Goal: Task Accomplishment & Management: Manage account settings

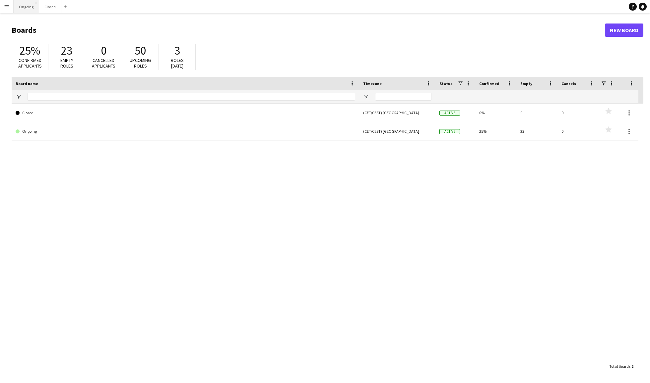
click at [27, 10] on button "Ongoing Close" at bounding box center [27, 6] width 26 height 13
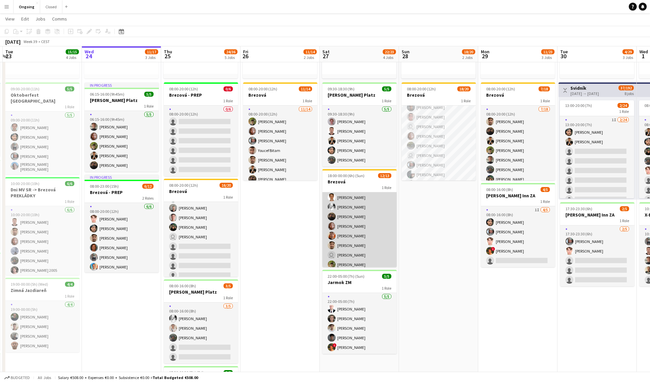
scroll to position [18, 0]
click at [363, 228] on app-card-role "2I [DATE] 18:00-00:00 (6h) [PERSON_NAME] [PERSON_NAME] [PERSON_NAME] [PERSON_NA…" at bounding box center [359, 244] width 74 height 138
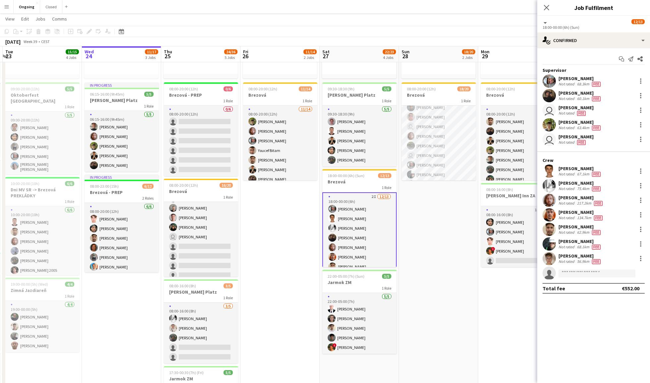
scroll to position [0, 0]
click at [547, 7] on icon "Close pop-in" at bounding box center [546, 7] width 6 height 6
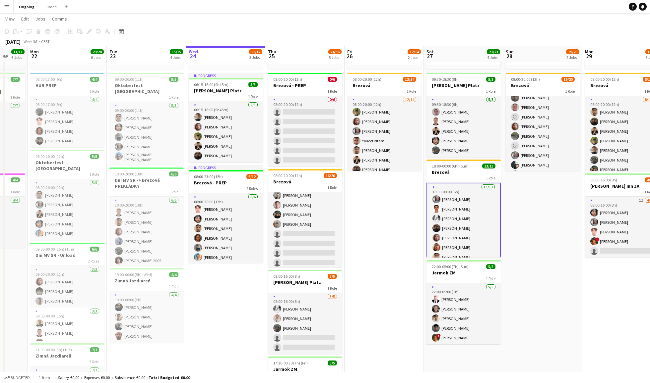
scroll to position [0, 313]
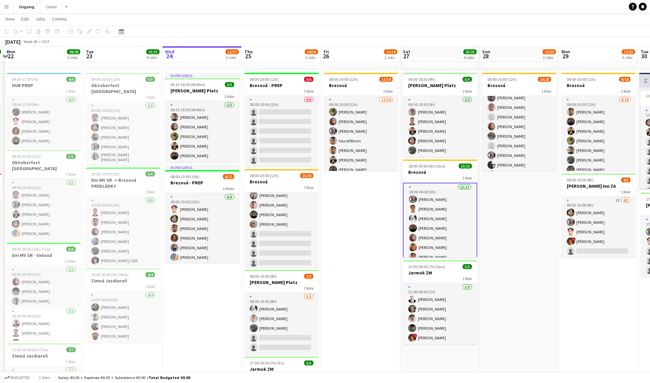
click at [600, 19] on app-page-menu "View Day view expanded Day view collapsed Month view Date picker Jump to [DATE]…" at bounding box center [325, 19] width 650 height 13
click at [640, 7] on link "Notifications" at bounding box center [642, 7] width 8 height 8
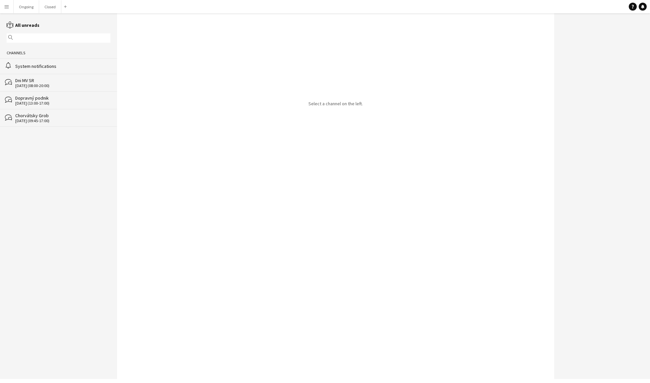
click at [63, 69] on div "System notifications" at bounding box center [62, 66] width 95 height 6
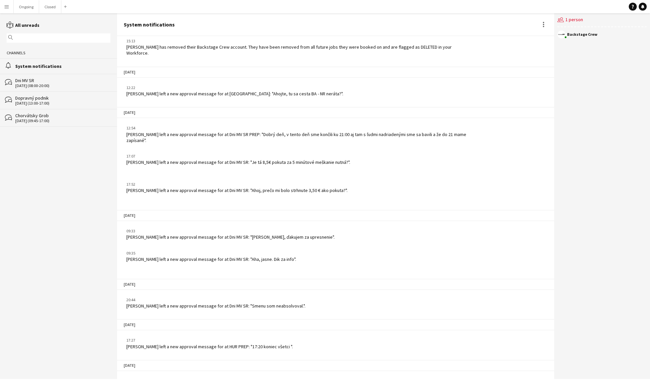
click at [231, 303] on div "[PERSON_NAME] left a new approval message for at Dni MV SR: "Smenu som neabsolv…" at bounding box center [215, 306] width 179 height 6
click at [9, 3] on button "Menu" at bounding box center [6, 6] width 13 height 13
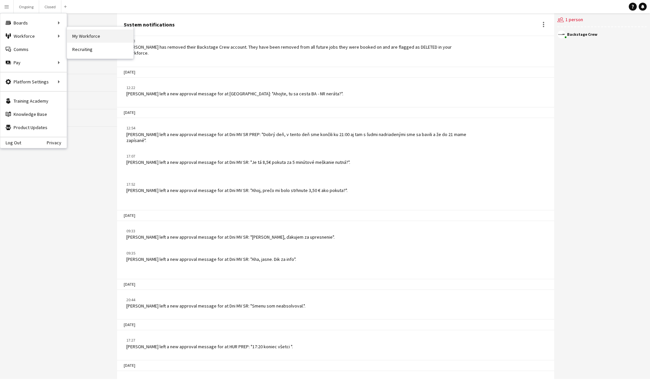
click at [72, 36] on link "My Workforce" at bounding box center [100, 35] width 66 height 13
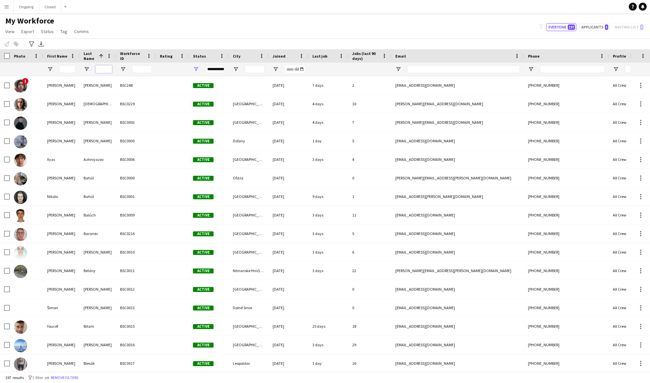
click at [108, 68] on input "Last Name Filter Input" at bounding box center [103, 69] width 17 height 8
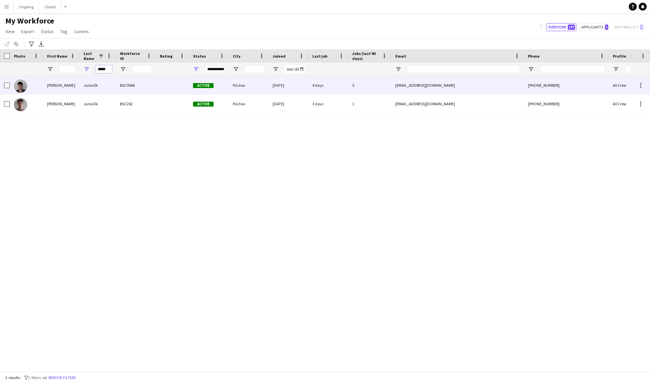
type input "*****"
click at [108, 89] on div "Jurovčík" at bounding box center [98, 85] width 36 height 18
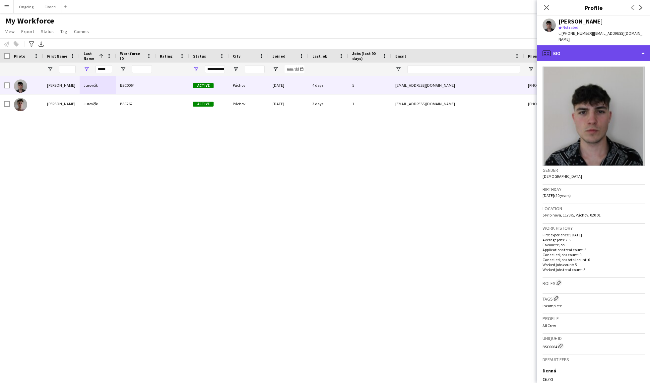
click at [631, 46] on div "profile Bio" at bounding box center [593, 53] width 113 height 16
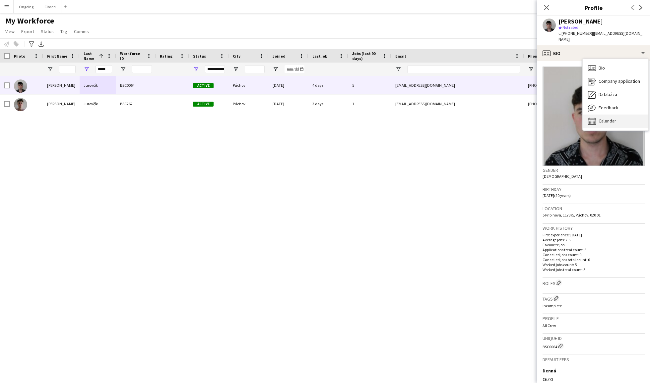
click at [620, 115] on div "Calendar Calendar" at bounding box center [615, 121] width 66 height 13
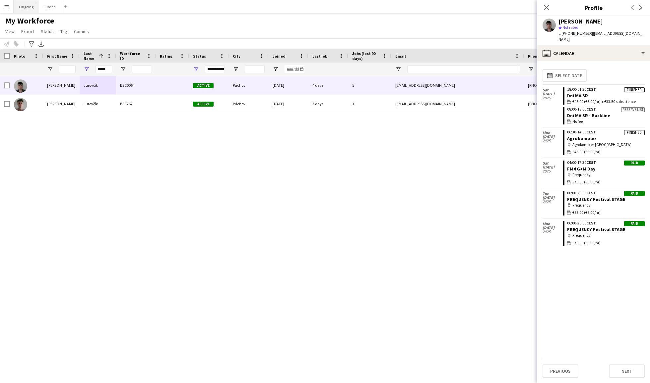
click at [24, 4] on button "Ongoing Close" at bounding box center [27, 6] width 26 height 13
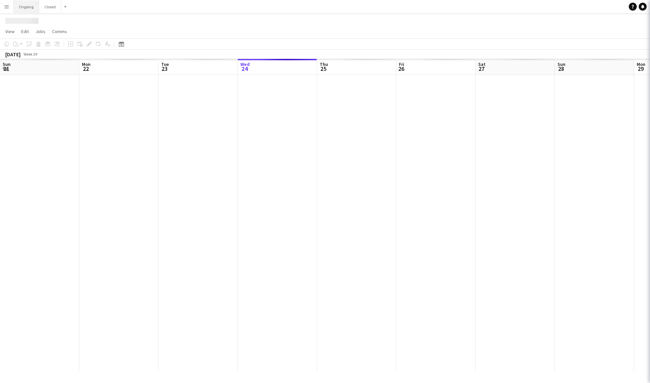
scroll to position [0, 158]
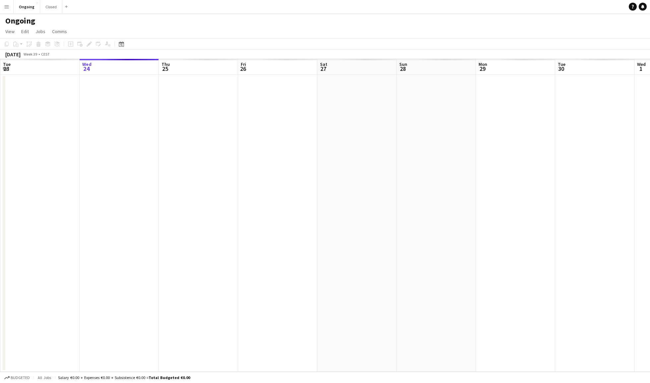
click at [12, 6] on button "Menu" at bounding box center [6, 6] width 13 height 13
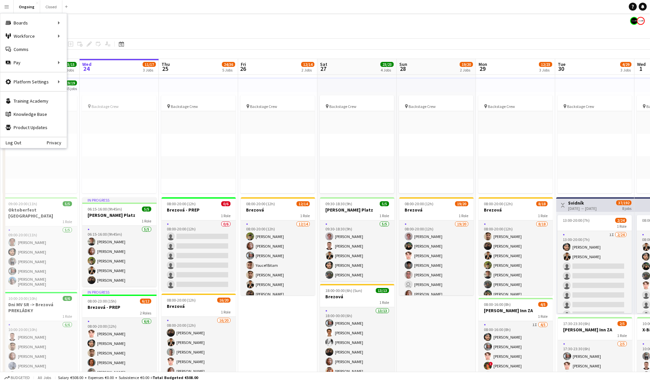
click at [137, 14] on div "Ongoing" at bounding box center [325, 19] width 650 height 13
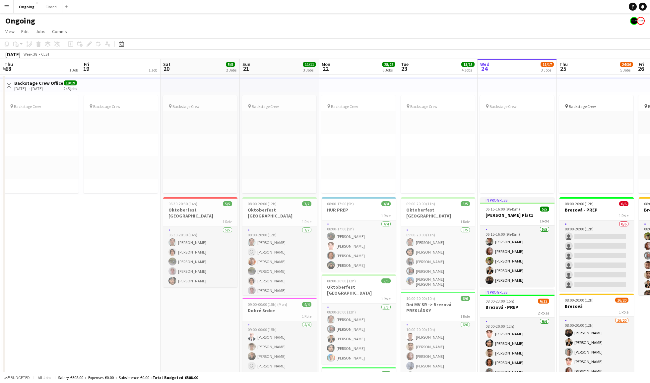
scroll to position [4, 0]
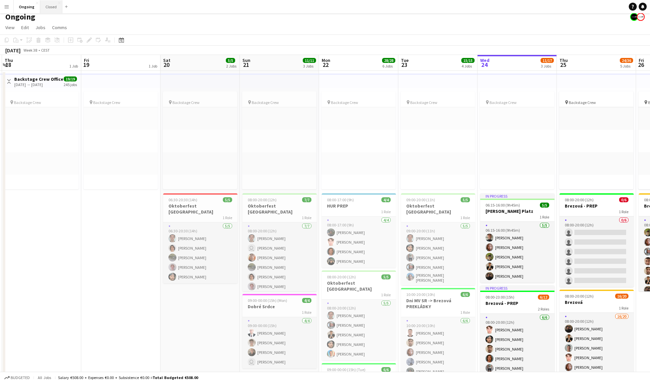
click at [47, 7] on button "Closed Close" at bounding box center [51, 6] width 22 height 13
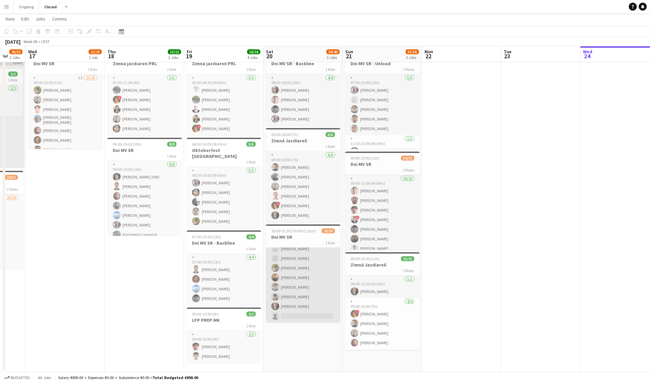
scroll to position [226, 0]
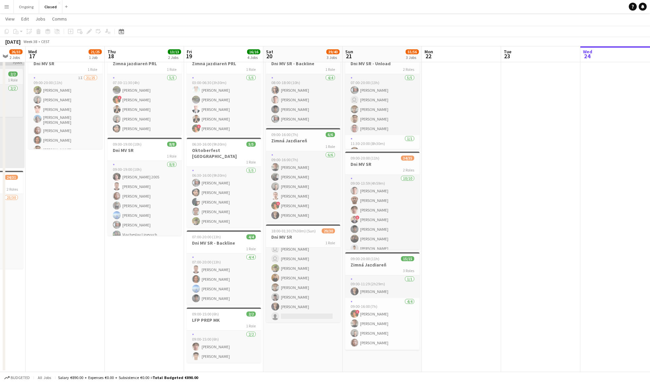
click at [8, 10] on button "Menu" at bounding box center [6, 6] width 13 height 13
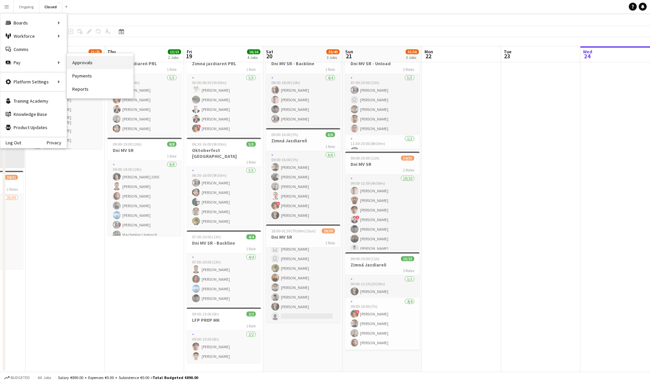
click at [76, 63] on link "Approvals" at bounding box center [100, 62] width 66 height 13
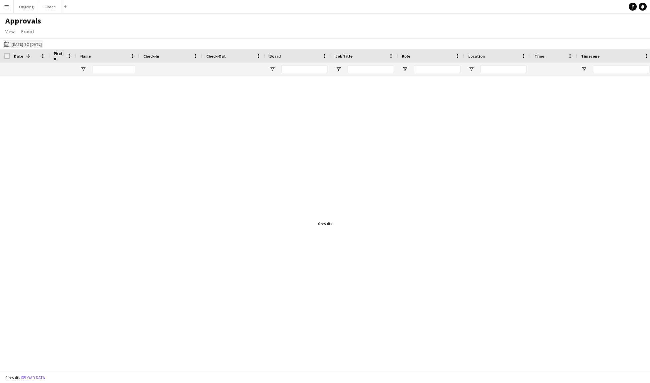
click at [36, 43] on button "[DATE] to [DATE] [DATE] to [DATE]" at bounding box center [23, 44] width 40 height 8
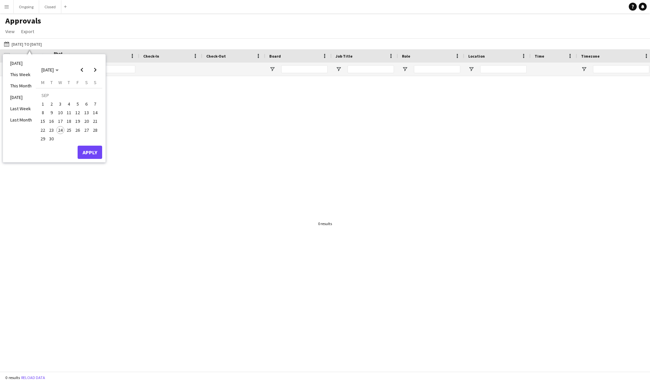
click at [87, 123] on span "20" at bounding box center [87, 122] width 8 height 8
click at [93, 150] on button "Apply" at bounding box center [90, 152] width 25 height 13
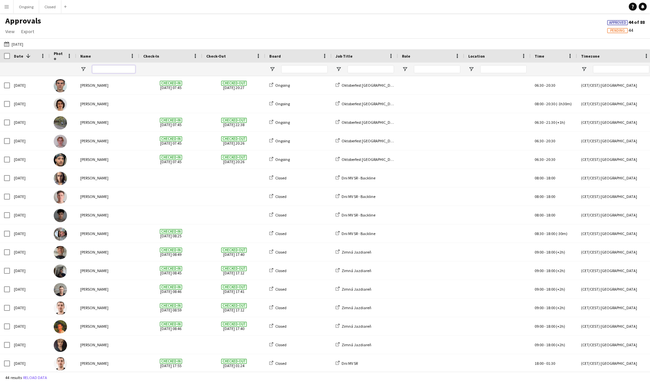
click at [113, 67] on input "Name Filter Input" at bounding box center [113, 69] width 43 height 8
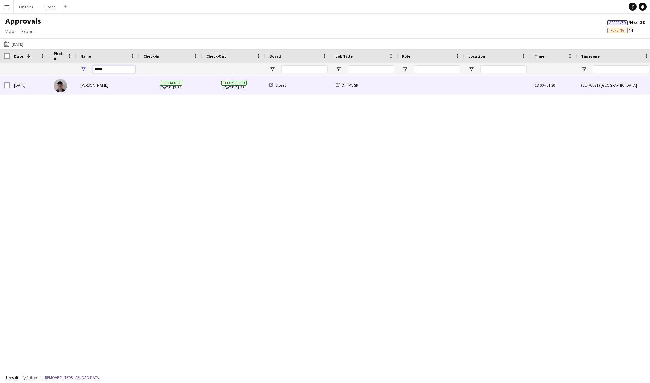
type input "*****"
click at [186, 88] on span "Checked-in [DATE] 17:54" at bounding box center [170, 85] width 55 height 18
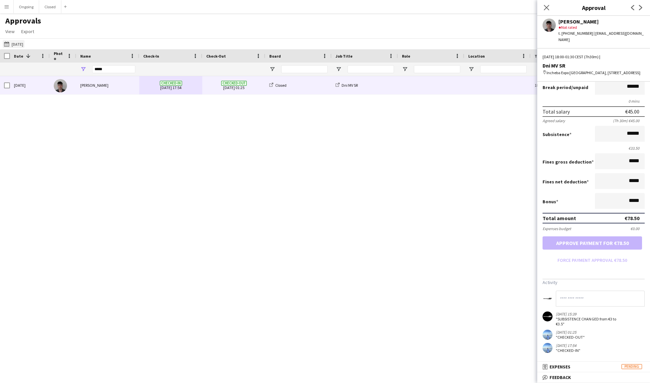
click at [24, 44] on button "[DATE] to [DATE] [DATE]" at bounding box center [14, 44] width 22 height 8
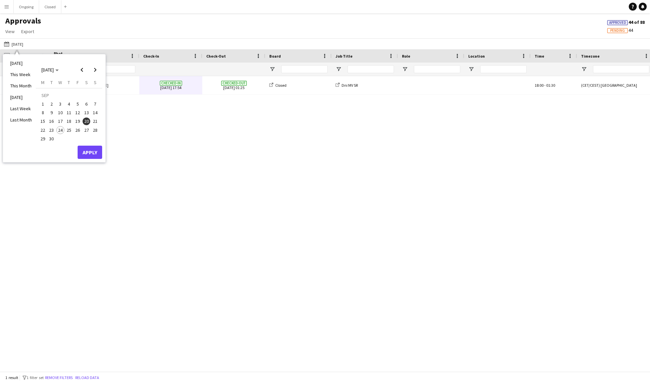
click at [43, 119] on span "15" at bounding box center [43, 122] width 8 height 8
click at [58, 127] on span "24" at bounding box center [60, 130] width 8 height 8
click at [94, 154] on button "Apply" at bounding box center [90, 152] width 25 height 13
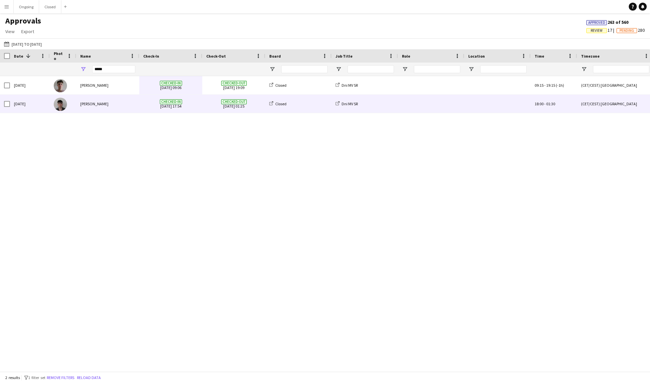
click at [129, 99] on div "[PERSON_NAME]" at bounding box center [107, 104] width 63 height 18
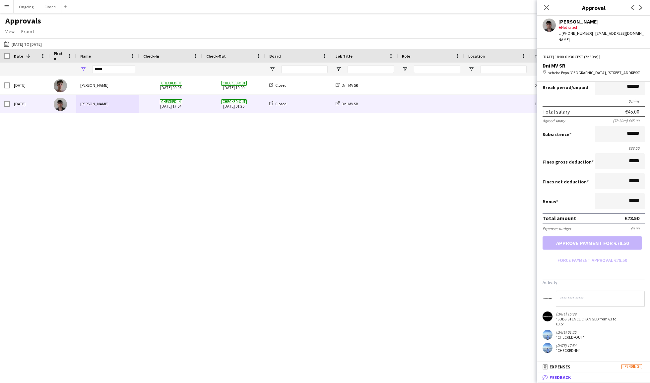
click at [569, 376] on span "Feedback" at bounding box center [560, 378] width 22 height 6
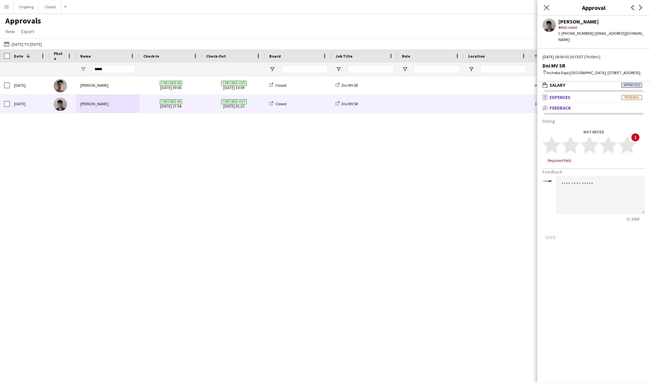
click at [576, 94] on mat-panel-title "receipt Expenses Pending" at bounding box center [592, 97] width 110 height 6
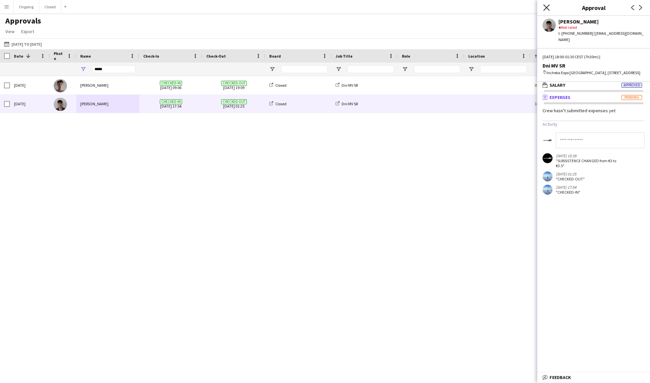
click at [547, 6] on icon "Close pop-in" at bounding box center [546, 7] width 6 height 6
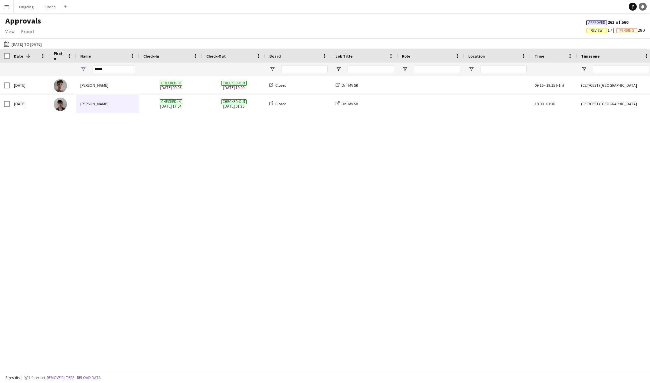
click at [643, 7] on icon at bounding box center [642, 6] width 3 height 3
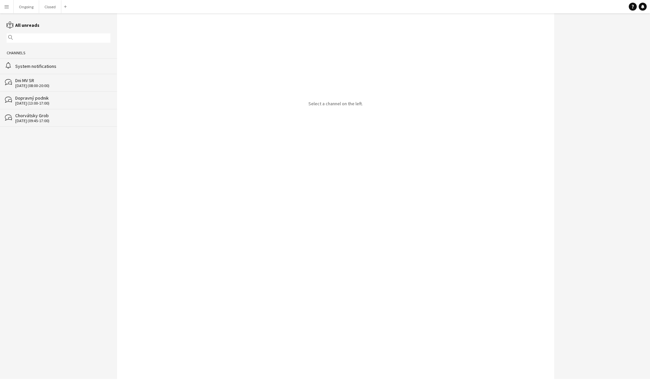
click at [64, 64] on div "System notifications" at bounding box center [62, 66] width 95 height 6
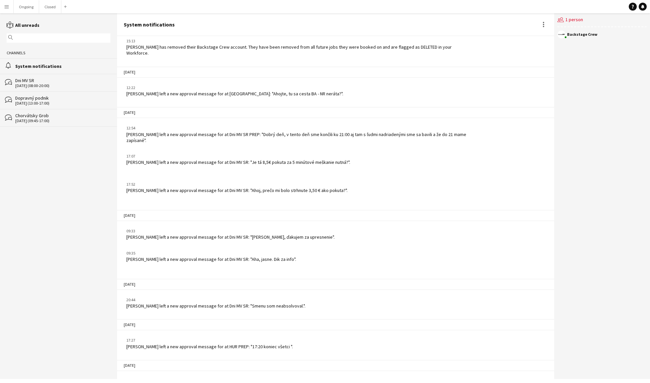
click at [237, 303] on div "[PERSON_NAME] left a new approval message for at Dni MV SR: "Smenu som neabsolv…" at bounding box center [215, 306] width 179 height 6
click at [255, 303] on div "[PERSON_NAME] left a new approval message for at Dni MV SR: "Smenu som neabsolv…" at bounding box center [215, 306] width 179 height 6
click at [10, 3] on button "Menu" at bounding box center [6, 6] width 13 height 13
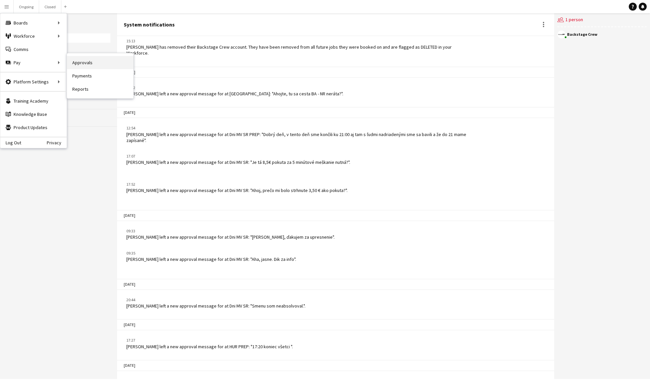
click at [82, 61] on link "Approvals" at bounding box center [100, 62] width 66 height 13
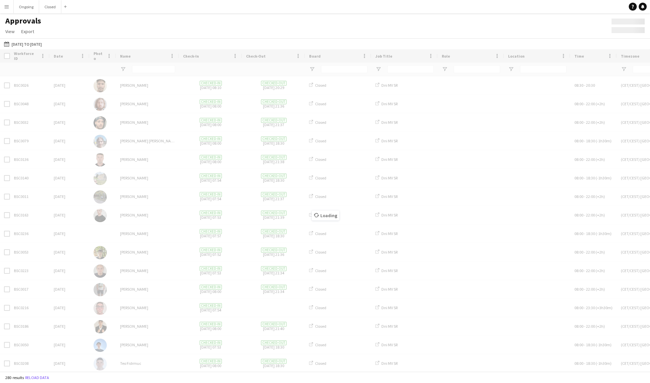
type input "*****"
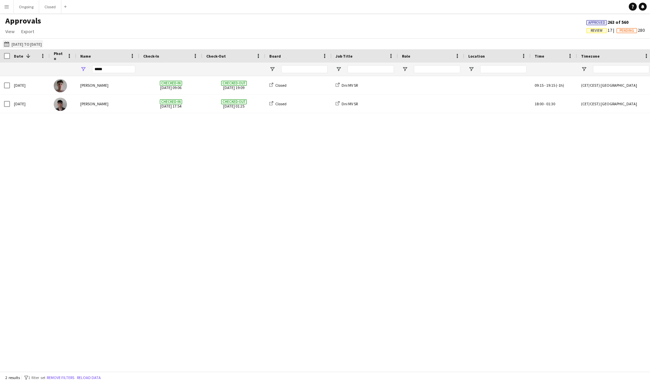
click at [43, 44] on button "[DATE] to [DATE] [DATE] to [DATE]" at bounding box center [23, 44] width 40 height 8
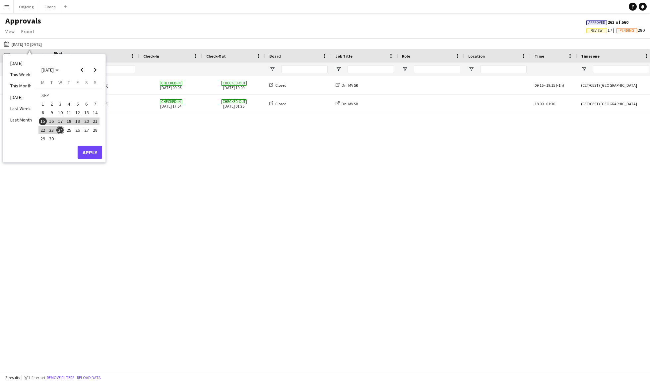
click at [44, 112] on span "8" at bounding box center [43, 113] width 8 height 8
click at [54, 138] on span "30" at bounding box center [52, 139] width 8 height 8
click at [85, 149] on button "Apply" at bounding box center [90, 152] width 25 height 13
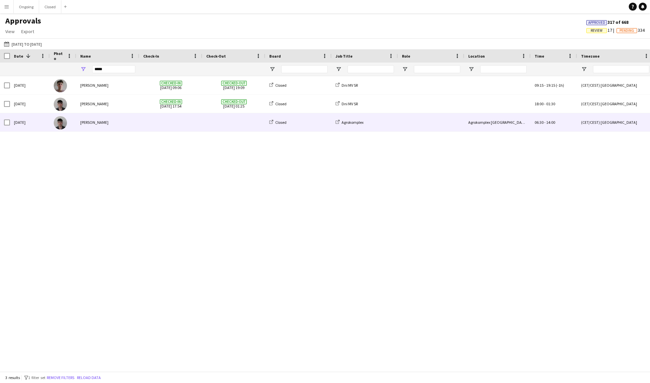
click at [109, 126] on div "[PERSON_NAME]" at bounding box center [107, 122] width 63 height 18
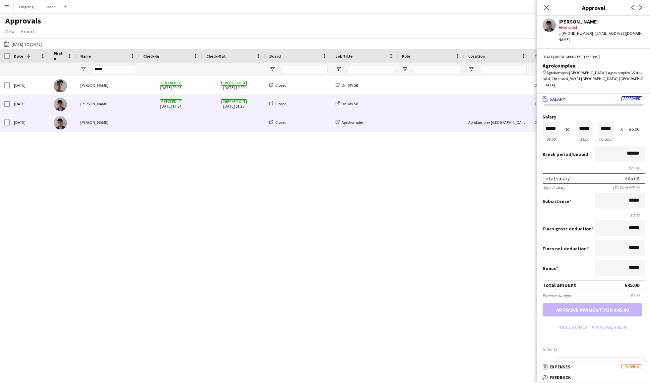
click at [119, 104] on div "[PERSON_NAME]" at bounding box center [107, 104] width 63 height 18
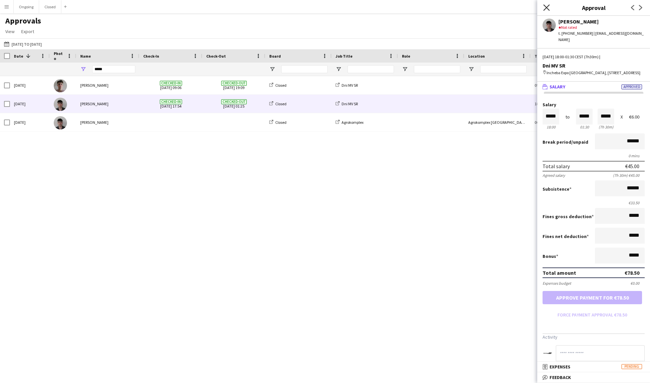
click at [545, 8] on icon at bounding box center [546, 7] width 6 height 6
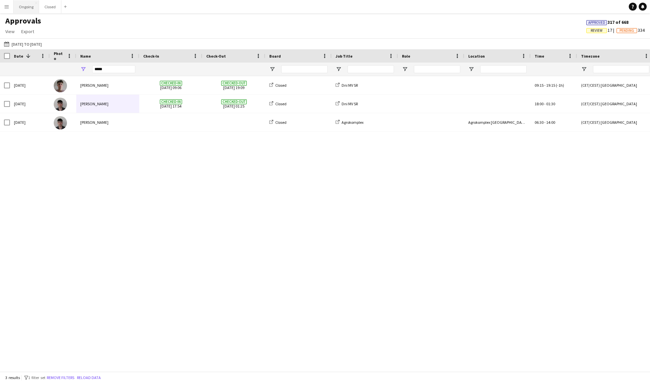
click at [26, 7] on button "Ongoing Close" at bounding box center [27, 6] width 26 height 13
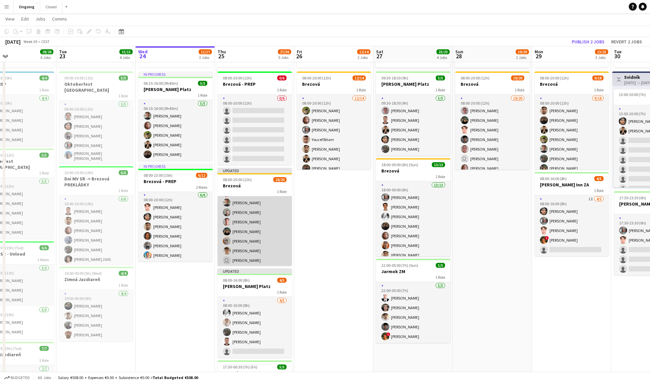
scroll to position [115, 0]
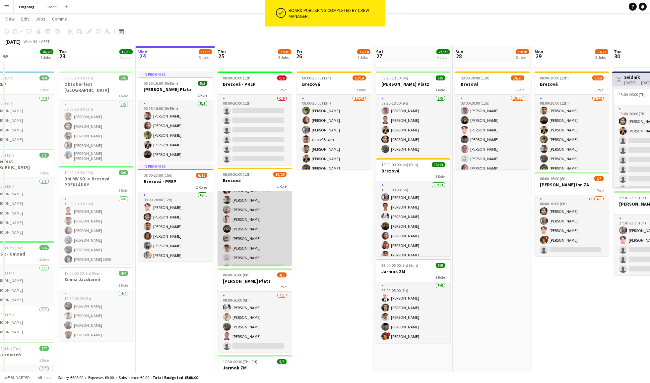
click at [259, 250] on app-card-role "18/20 08:00-20:00 (12h) [PERSON_NAME] [PERSON_NAME] [PERSON_NAME] [PERSON_NAME]…" at bounding box center [254, 180] width 74 height 207
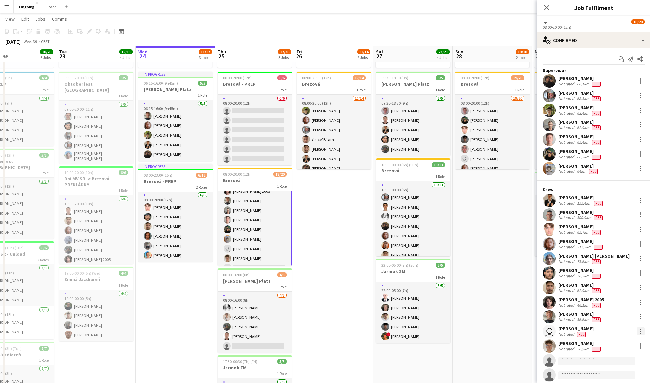
click at [639, 329] on div at bounding box center [640, 332] width 8 height 8
click at [617, 240] on span "Edit fee" at bounding box center [618, 239] width 41 height 6
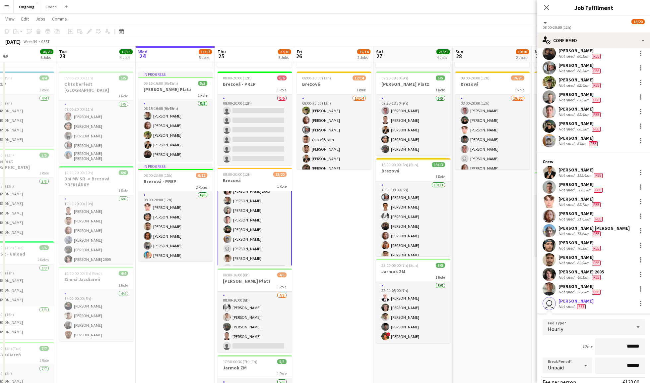
scroll to position [28, 0]
click at [547, 9] on icon "Close pop-in" at bounding box center [546, 7] width 6 height 6
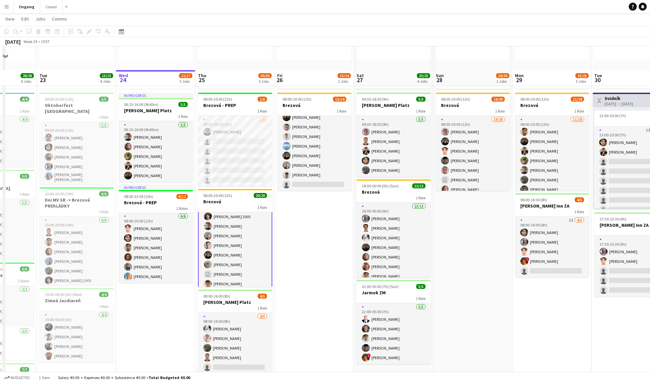
scroll to position [131, 0]
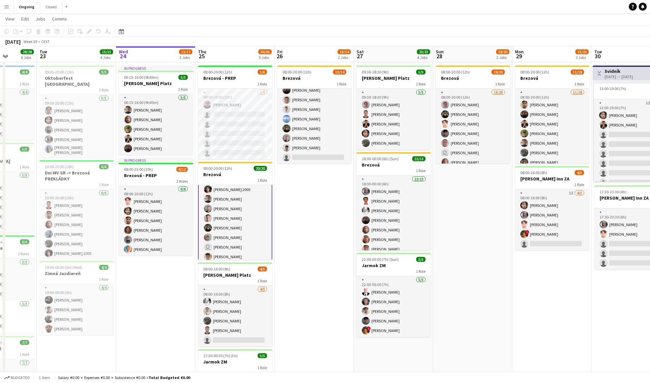
click at [243, 213] on app-card-role "20/20 08:00-20:00 (12h) [PERSON_NAME] [PERSON_NAME] [PERSON_NAME] [PERSON_NAME]…" at bounding box center [235, 179] width 74 height 208
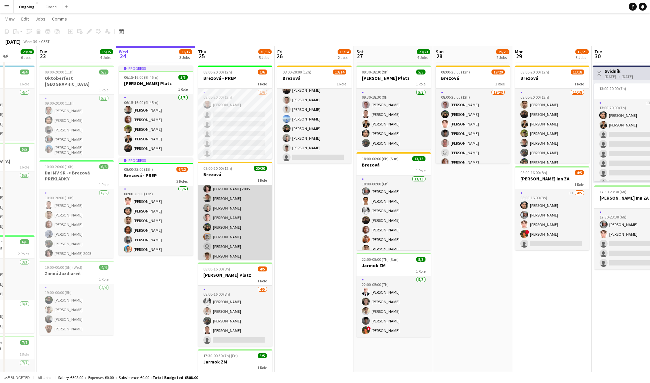
click at [242, 205] on app-card-role "20/20 08:00-20:00 (12h) [PERSON_NAME] [PERSON_NAME] [PERSON_NAME] [PERSON_NAME]…" at bounding box center [235, 178] width 74 height 207
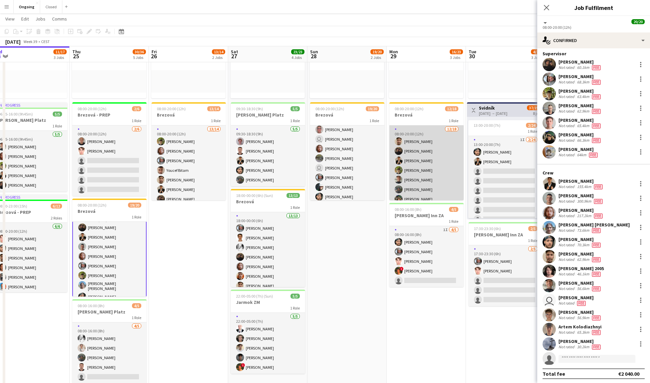
scroll to position [0, 0]
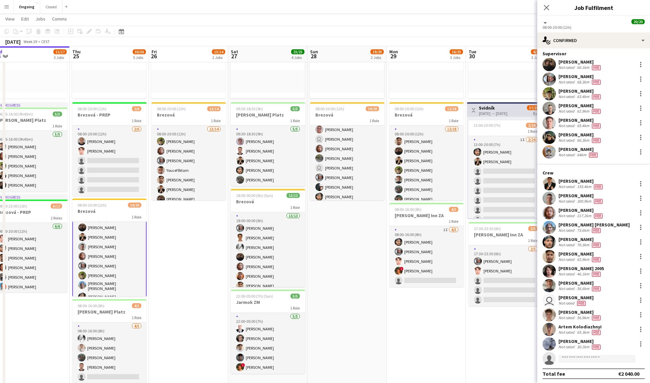
click at [7, 9] on button "Menu" at bounding box center [6, 6] width 13 height 13
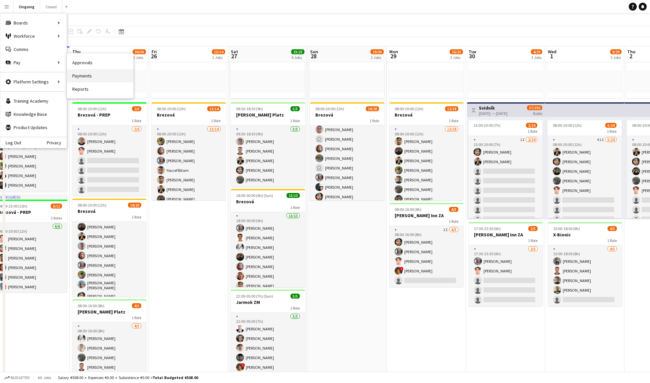
click at [98, 75] on link "Payments" at bounding box center [100, 75] width 66 height 13
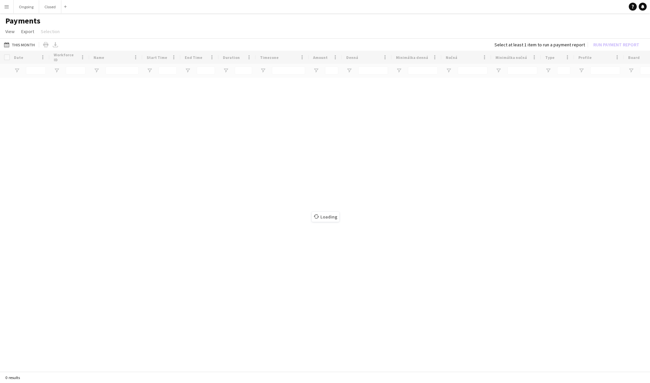
type input "***"
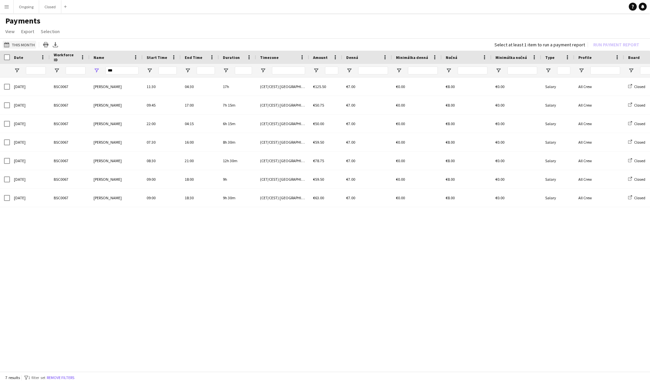
click at [20, 43] on button "This Month This Month" at bounding box center [19, 45] width 33 height 8
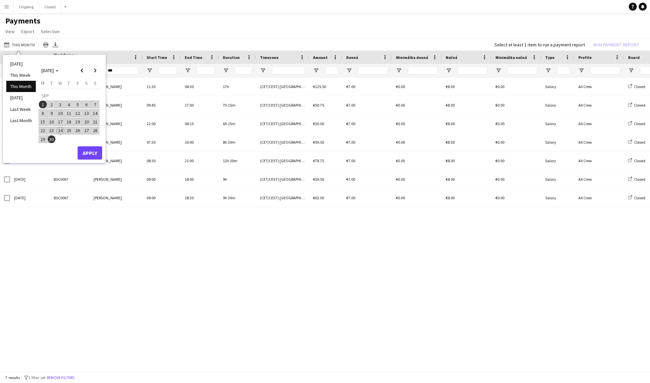
click at [43, 103] on span "1" at bounding box center [43, 105] width 8 height 8
click at [46, 121] on span "15" at bounding box center [43, 122] width 8 height 8
click at [88, 151] on button "Apply" at bounding box center [90, 152] width 25 height 13
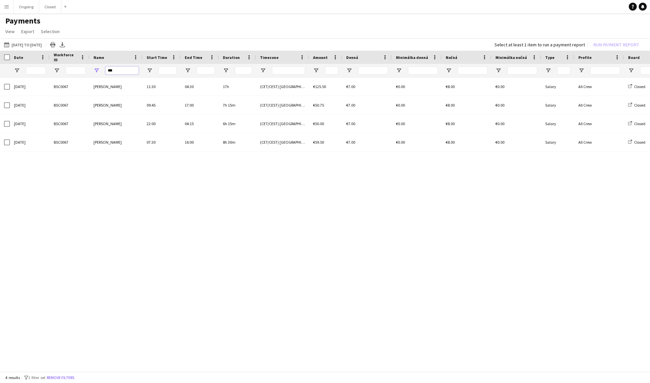
drag, startPoint x: 120, startPoint y: 71, endPoint x: 103, endPoint y: 69, distance: 17.0
click at [103, 69] on div "***" at bounding box center [115, 70] width 53 height 13
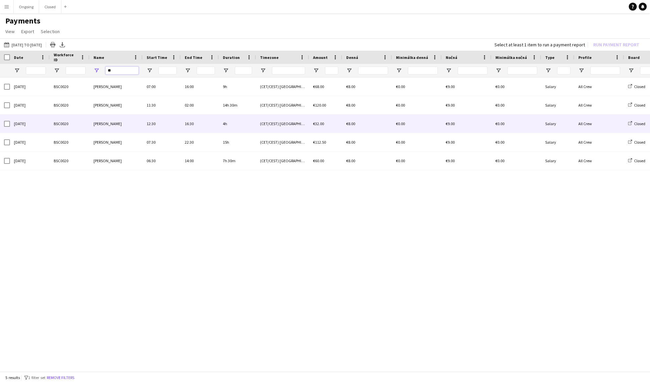
type input "*"
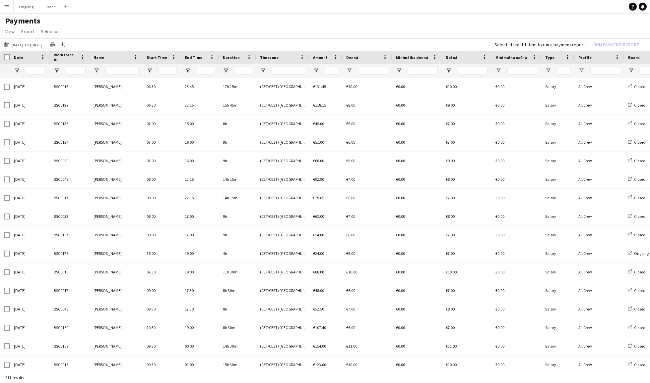
click at [605, 29] on app-page-menu "View Customise view Customise filters Reset Filters Reset View Reset All Export…" at bounding box center [325, 32] width 650 height 13
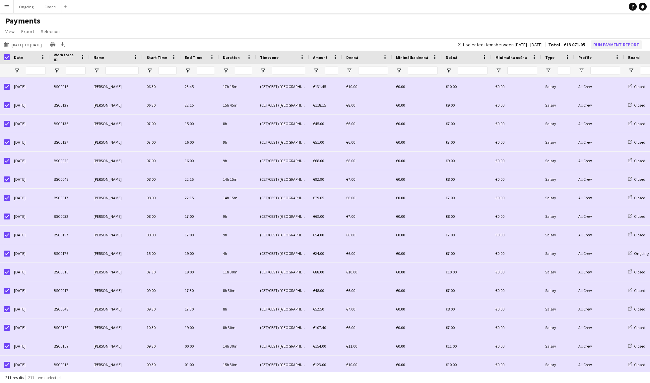
click at [605, 42] on button "Run Payment Report" at bounding box center [615, 44] width 51 height 9
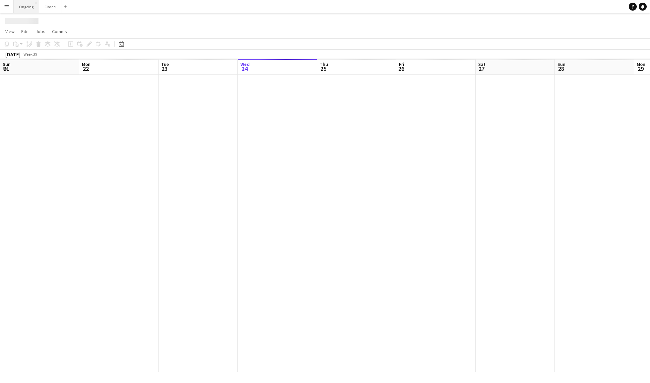
scroll to position [0, 158]
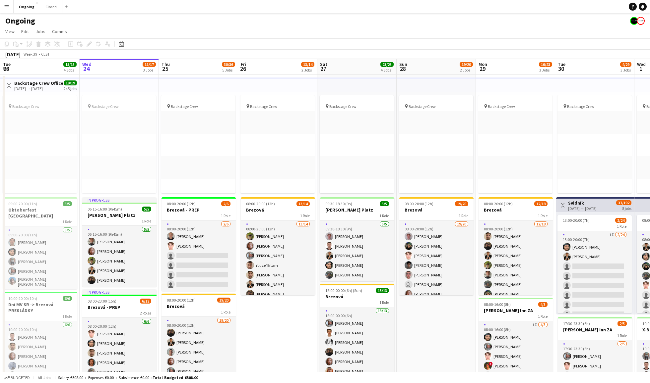
click at [9, 2] on button "Menu" at bounding box center [6, 6] width 13 height 13
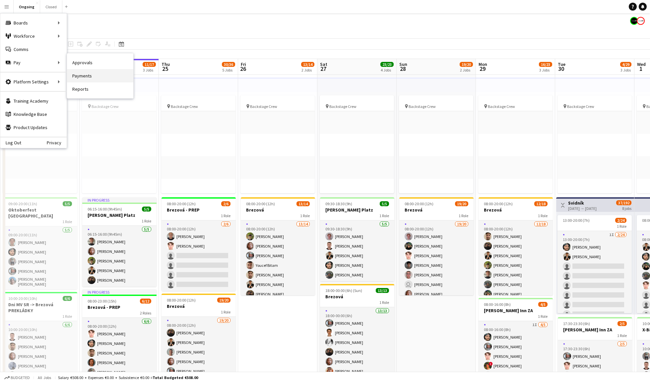
click at [91, 79] on link "Payments" at bounding box center [100, 75] width 66 height 13
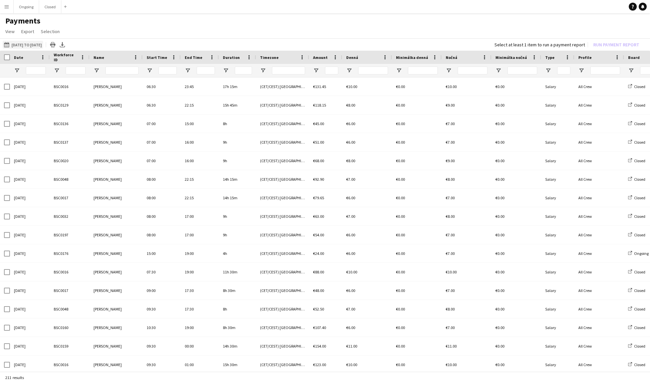
click at [32, 47] on button "[DATE] to [DATE] [DATE] to [DATE]" at bounding box center [23, 45] width 40 height 8
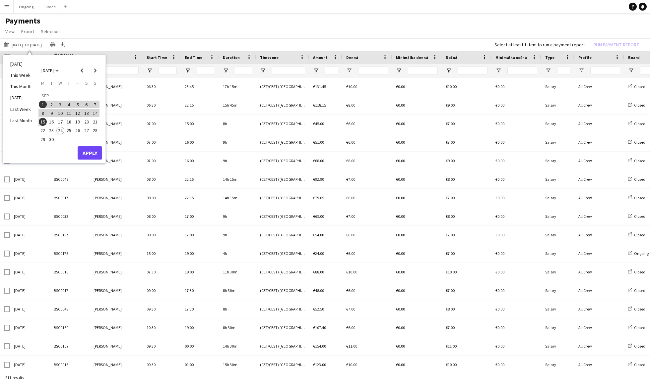
click at [51, 120] on span "16" at bounding box center [52, 122] width 8 height 8
click at [60, 129] on span "24" at bounding box center [60, 131] width 8 height 8
click at [87, 153] on button "Apply" at bounding box center [90, 152] width 25 height 13
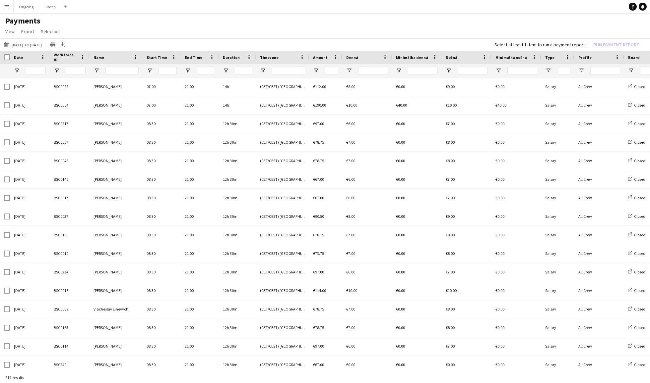
click at [615, 32] on app-page-menu "View Customise view Customise filters Reset Filters Reset View Reset All Export…" at bounding box center [325, 32] width 650 height 13
click at [10, 56] on div "Date" at bounding box center [30, 57] width 40 height 13
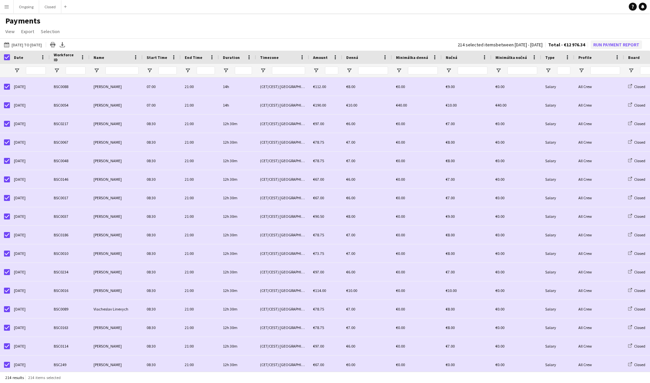
click at [599, 43] on button "Run Payment Report" at bounding box center [615, 44] width 51 height 9
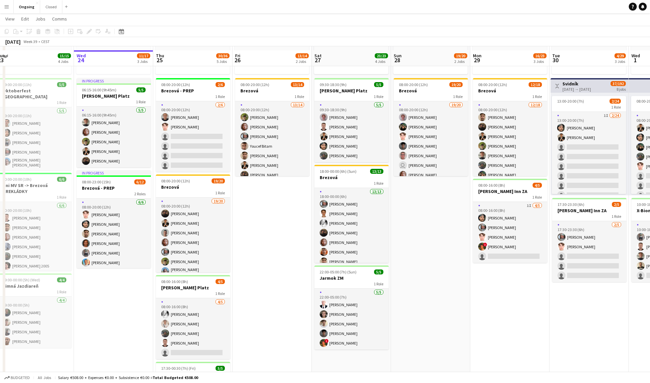
scroll to position [126, 0]
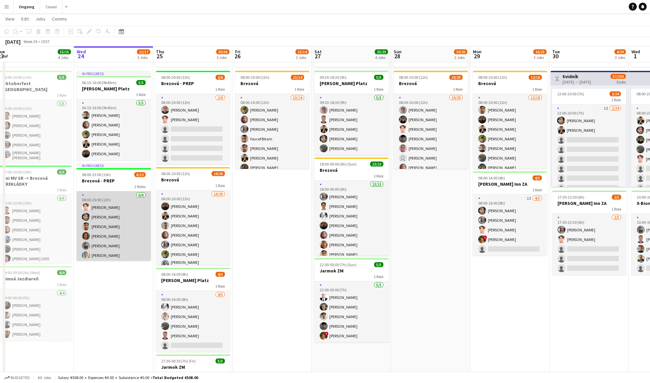
click at [251, 202] on app-date-cell "pin Backstage Crew Click to add Role Click to add Role Click to add Role Click …" at bounding box center [271, 246] width 79 height 597
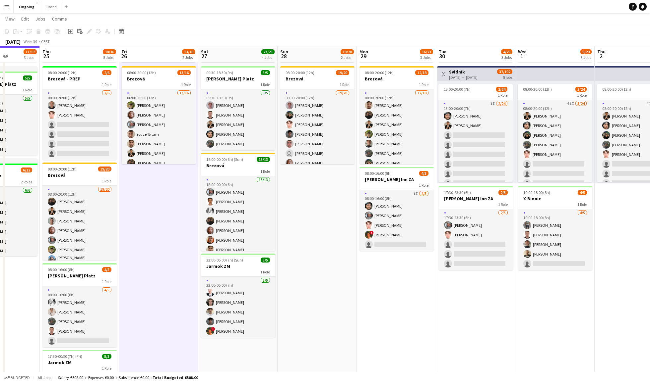
scroll to position [0, 276]
click at [6, 6] on app-icon "Menu" at bounding box center [6, 6] width 5 height 5
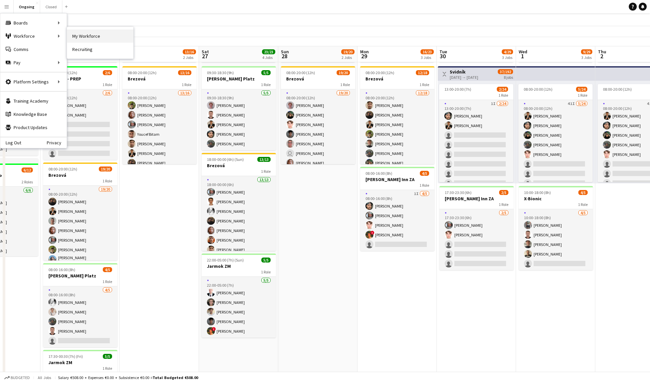
click at [78, 34] on link "My Workforce" at bounding box center [100, 35] width 66 height 13
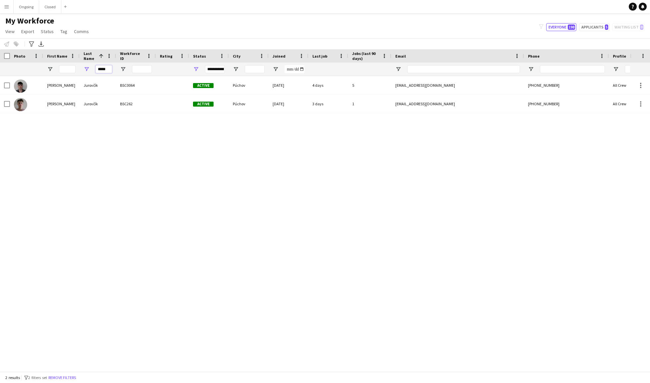
drag, startPoint x: 108, startPoint y: 69, endPoint x: 92, endPoint y: 68, distance: 15.9
click at [92, 68] on div "*****" at bounding box center [98, 69] width 36 height 13
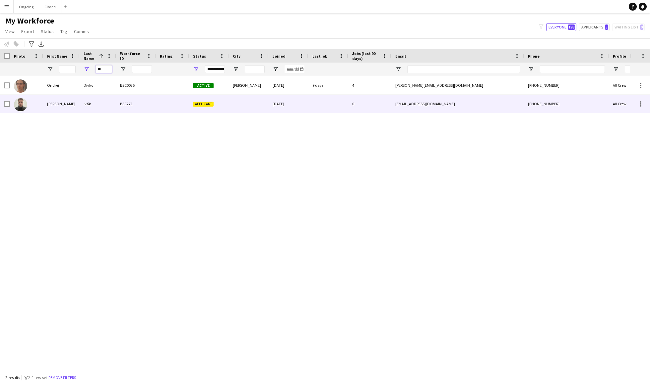
type input "**"
click at [103, 104] on div "Ivák" at bounding box center [98, 104] width 36 height 18
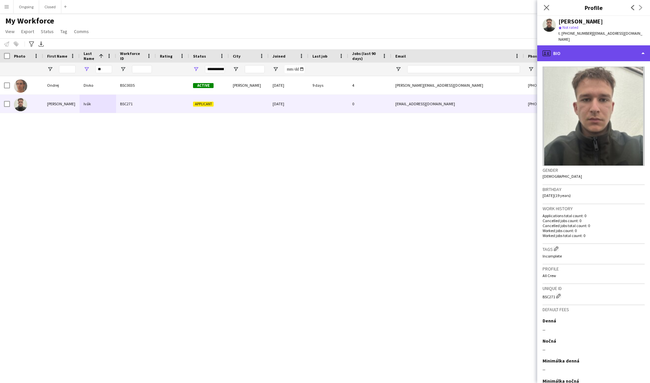
click at [588, 47] on div "profile Bio" at bounding box center [593, 53] width 113 height 16
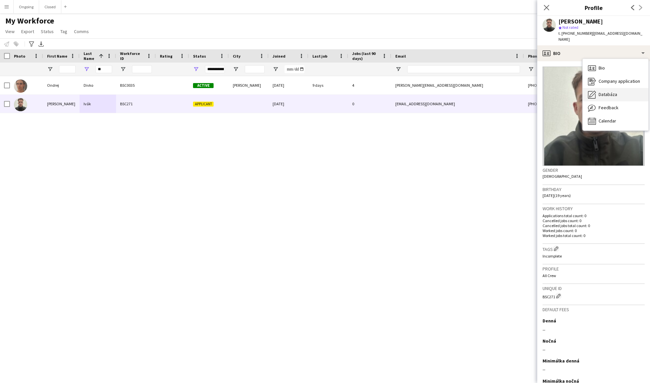
click at [606, 91] on span "Databáza" at bounding box center [607, 94] width 19 height 6
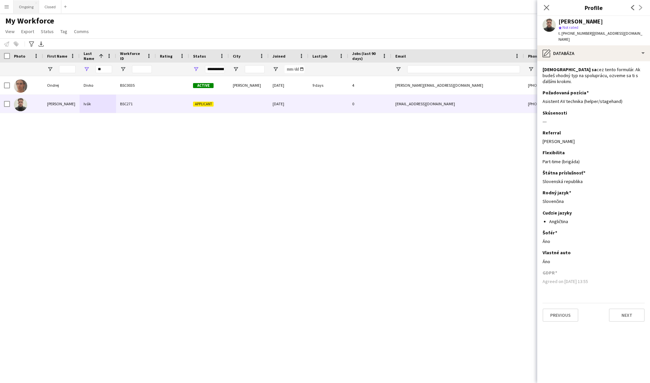
click at [28, 6] on button "Ongoing Close" at bounding box center [27, 6] width 26 height 13
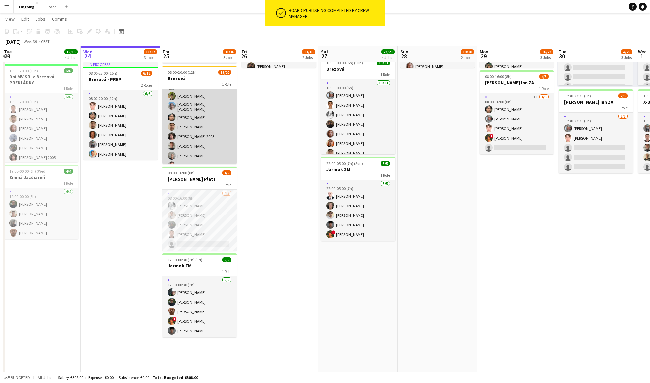
click at [197, 129] on app-card-role "19/20 08:00-20:00 (12h) [PERSON_NAME] [PERSON_NAME] [PERSON_NAME] [PERSON_NAME]…" at bounding box center [199, 135] width 74 height 207
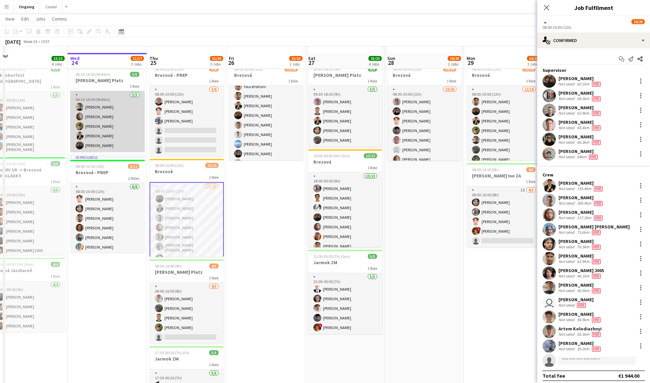
scroll to position [141, 0]
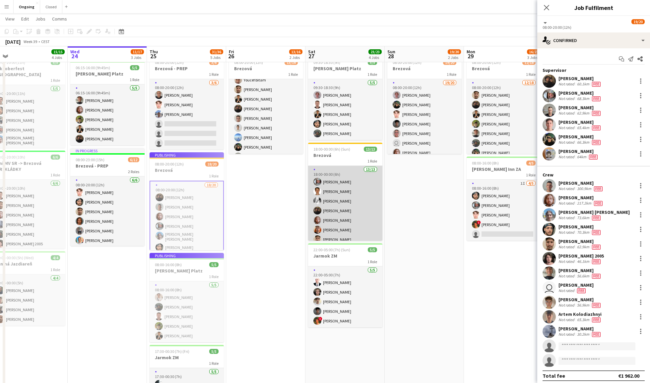
click at [342, 217] on app-card-role "13/13 18:00-00:00 (6h) [PERSON_NAME] [PERSON_NAME] [PERSON_NAME] [PERSON_NAME] …" at bounding box center [345, 235] width 74 height 138
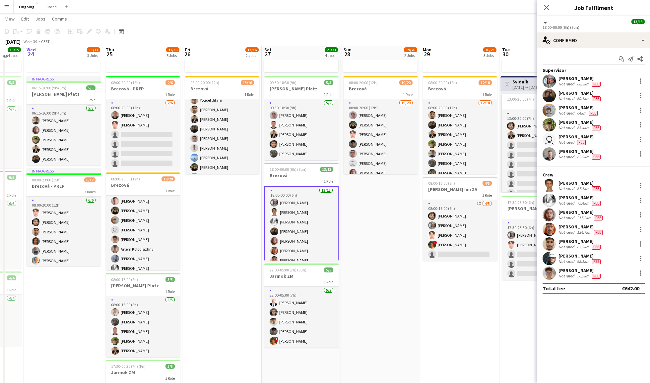
scroll to position [125, 0]
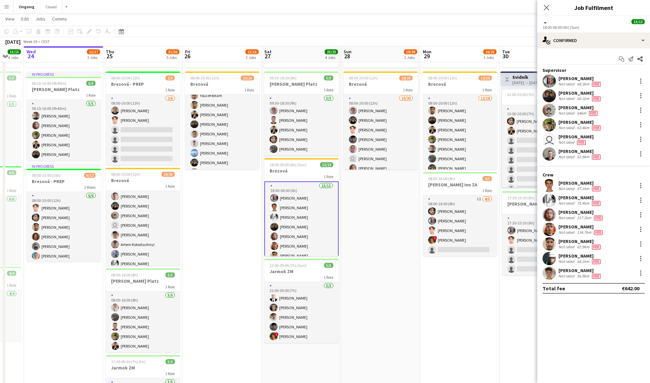
click at [8, 11] on button "Menu" at bounding box center [6, 6] width 13 height 13
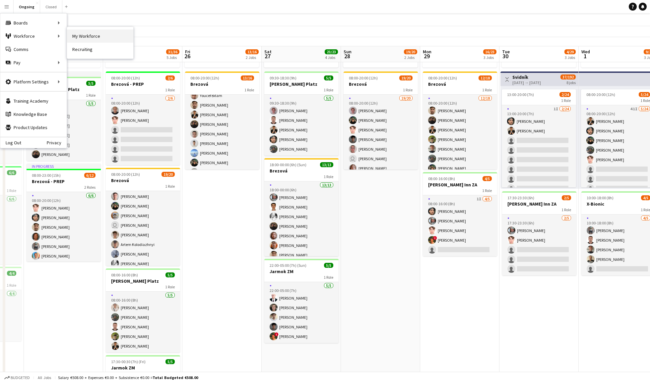
click at [78, 35] on link "My Workforce" at bounding box center [100, 35] width 66 height 13
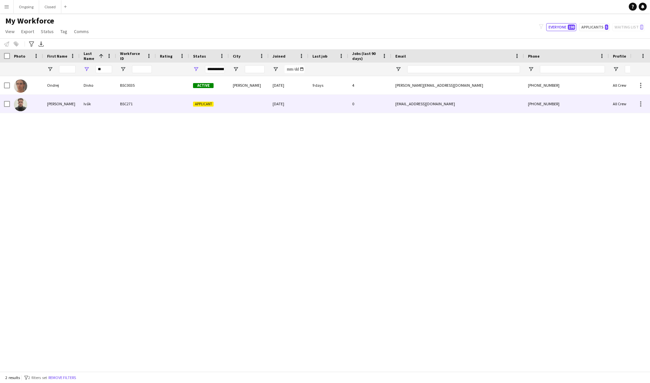
click at [193, 105] on span "Applicant" at bounding box center [203, 104] width 21 height 5
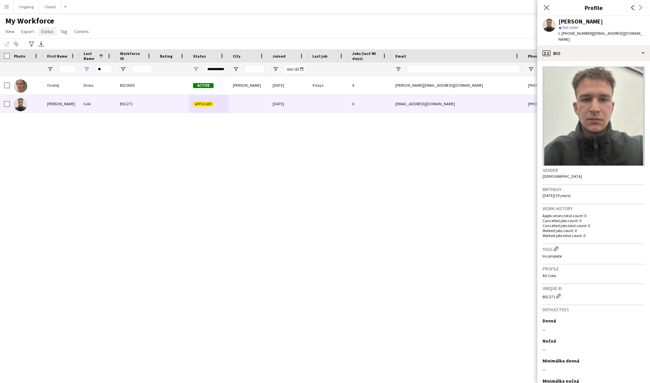
click at [46, 29] on span "Status" at bounding box center [47, 32] width 13 height 6
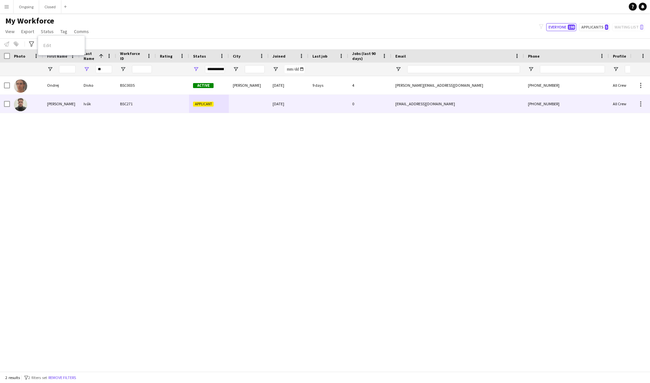
click at [62, 104] on div "[PERSON_NAME]" at bounding box center [61, 104] width 36 height 18
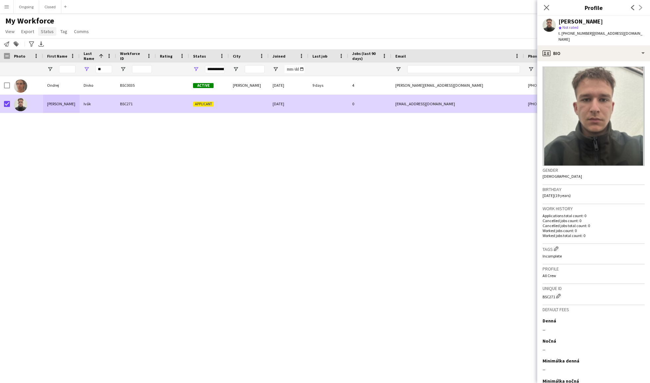
click at [44, 32] on span "Status" at bounding box center [47, 32] width 13 height 6
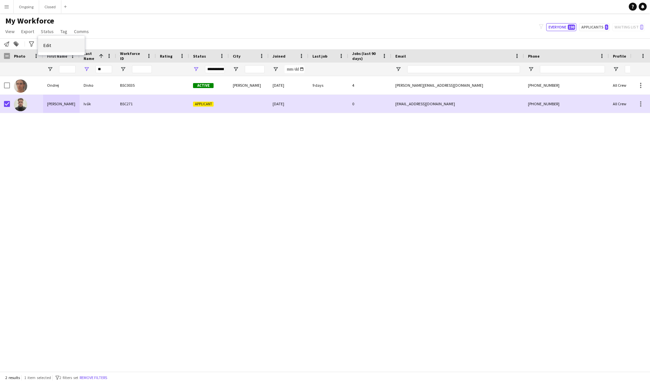
click at [56, 44] on link "Edit" at bounding box center [61, 45] width 46 height 14
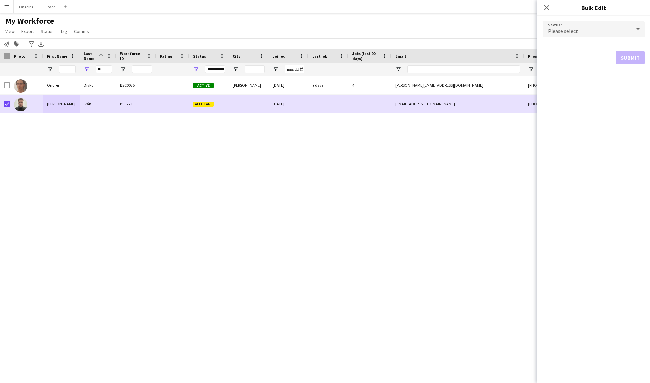
click at [615, 32] on div "Please select" at bounding box center [586, 29] width 89 height 16
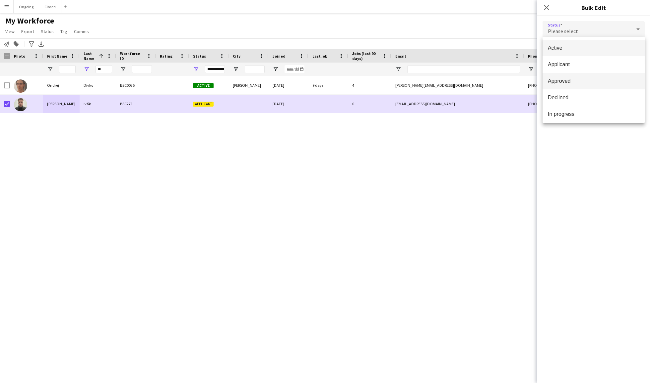
click at [573, 81] on span "Approved" at bounding box center [593, 81] width 91 height 6
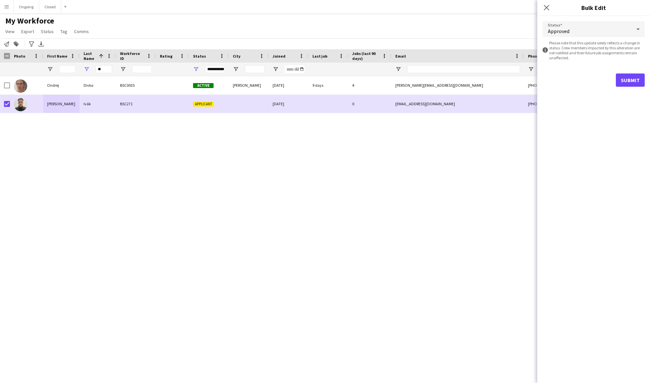
click at [627, 74] on button "Submit" at bounding box center [629, 80] width 29 height 13
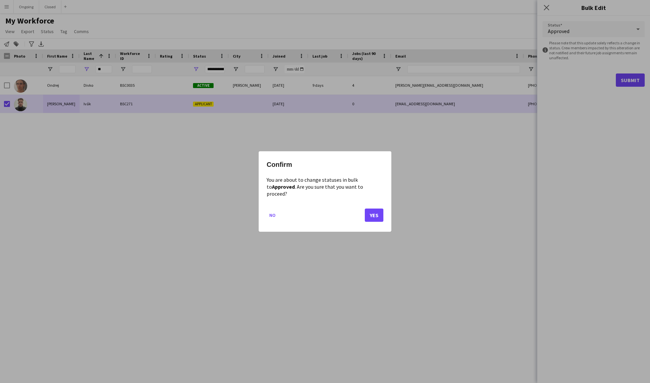
click at [377, 212] on button "Yes" at bounding box center [374, 215] width 19 height 13
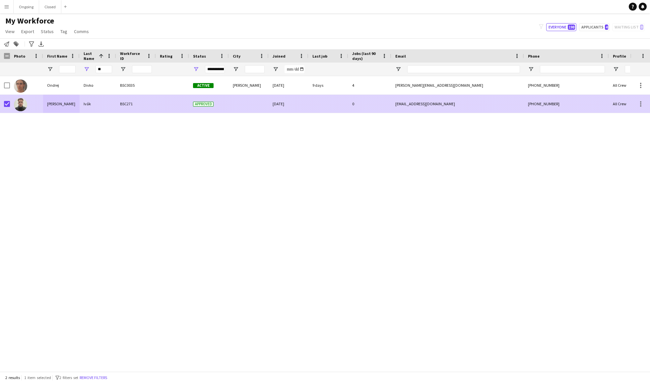
click at [299, 103] on div "[DATE]" at bounding box center [288, 104] width 40 height 18
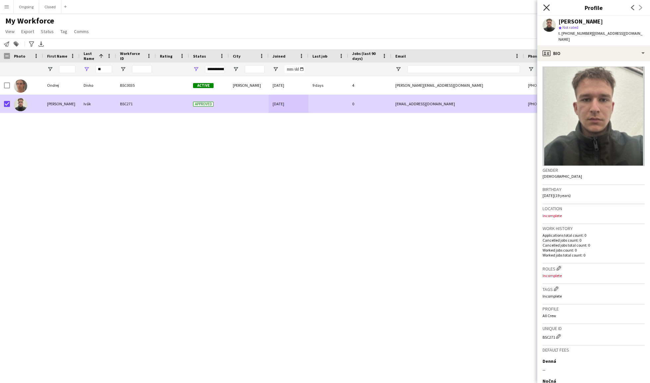
click at [547, 7] on icon at bounding box center [546, 7] width 6 height 6
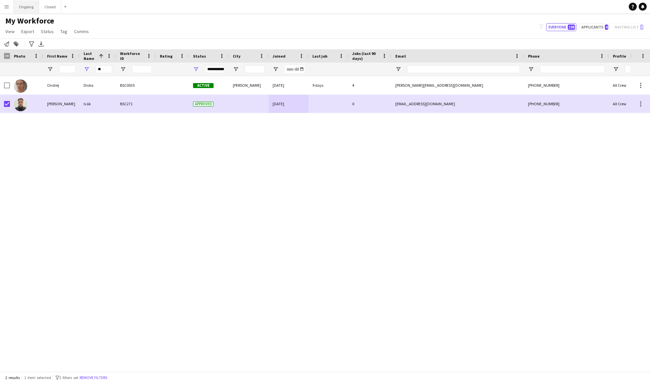
click at [22, 6] on button "Ongoing Close" at bounding box center [27, 6] width 26 height 13
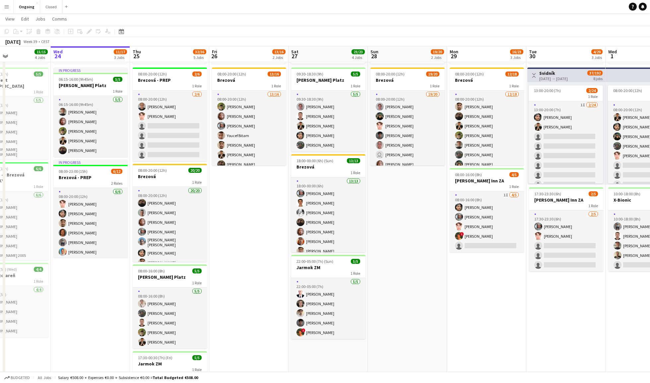
scroll to position [0, 194]
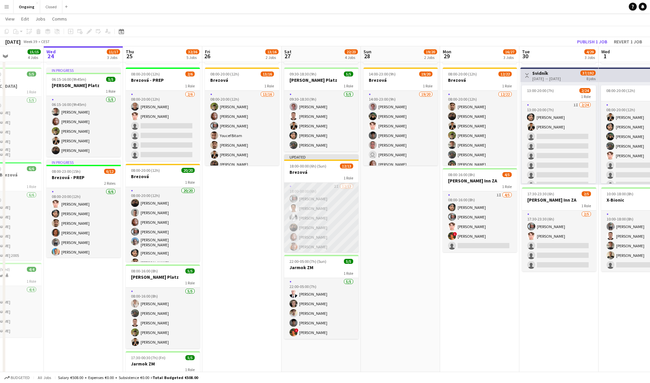
click at [319, 212] on app-card-role "2I [DATE] 18:00-00:00 (6h) [PERSON_NAME] [PERSON_NAME] [PERSON_NAME] [PERSON_NA…" at bounding box center [321, 252] width 74 height 138
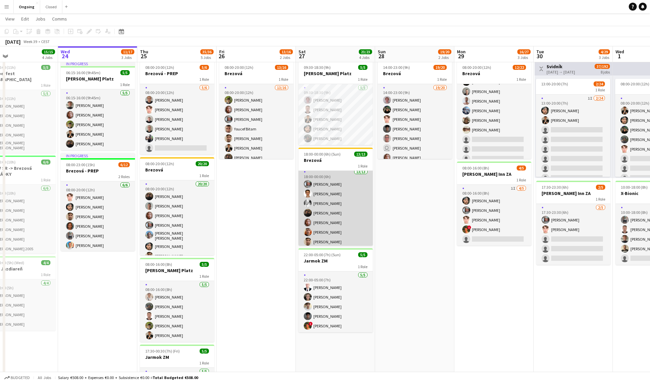
scroll to position [3, 0]
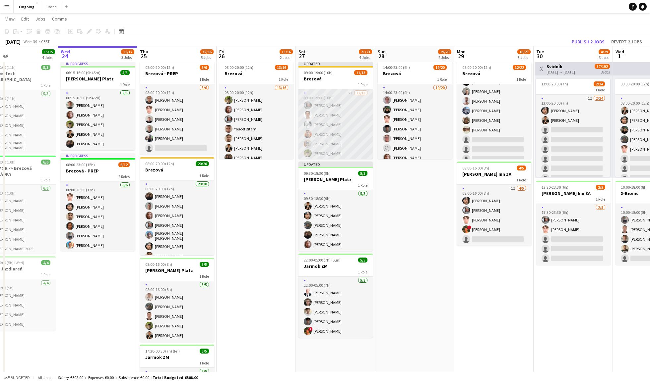
click at [349, 115] on app-card-role "2I [DATE] 09:00-19:00 (10h) [PERSON_NAME] [PERSON_NAME] [PERSON_NAME] [PERSON_N…" at bounding box center [335, 158] width 74 height 138
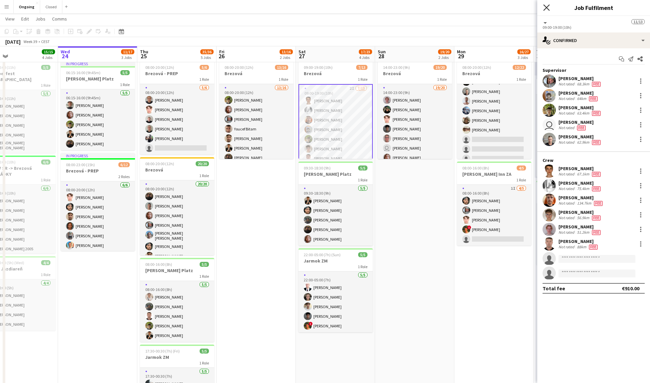
click at [548, 8] on icon "Close pop-in" at bounding box center [546, 7] width 6 height 6
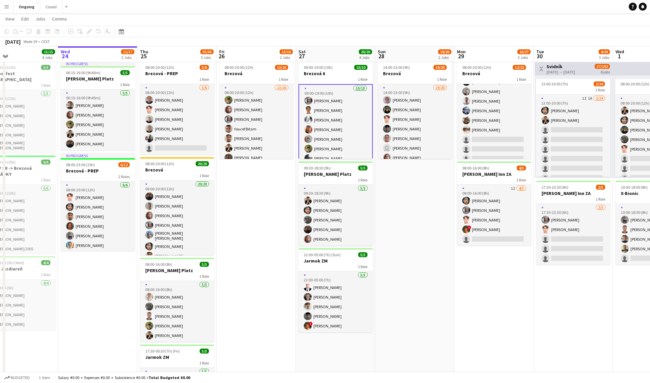
click at [353, 123] on app-card-role "[DATE] 09:00-19:00 (10h) [PERSON_NAME] [PERSON_NAME] [PERSON_NAME] [PERSON_NAME…" at bounding box center [335, 139] width 74 height 110
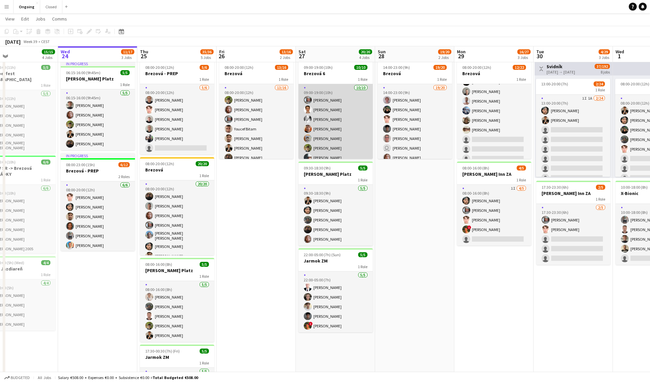
click at [353, 123] on app-card-role "[DATE] 09:00-19:00 (10h) [PERSON_NAME] [PERSON_NAME] [PERSON_NAME] [PERSON_NAME…" at bounding box center [335, 138] width 74 height 109
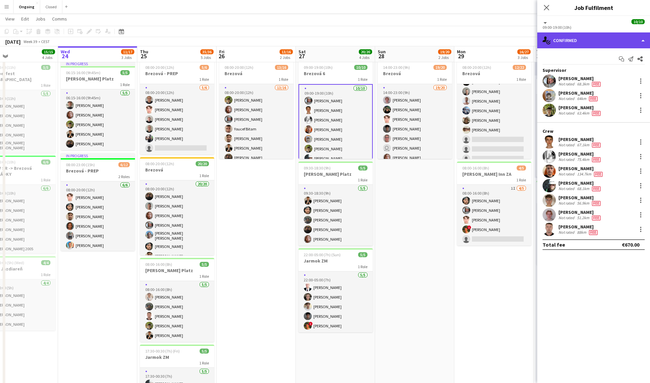
click at [593, 39] on div "single-neutral-actions-check-2 Confirmed" at bounding box center [593, 40] width 113 height 16
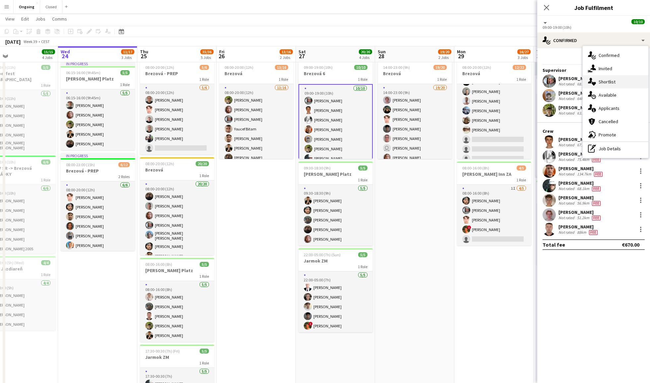
click at [614, 79] on span "Shortlist" at bounding box center [606, 82] width 17 height 6
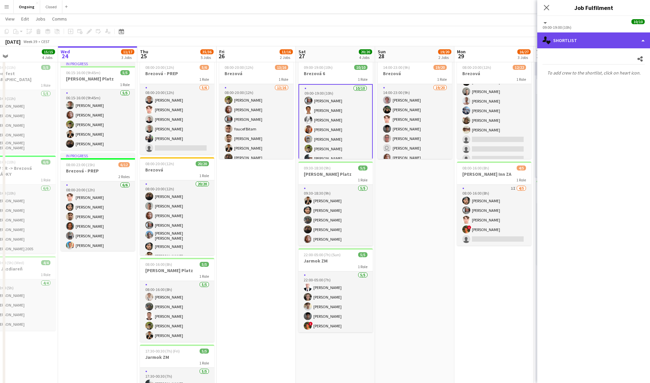
click at [562, 41] on div "single-neutral-actions-heart Shortlist" at bounding box center [593, 40] width 113 height 16
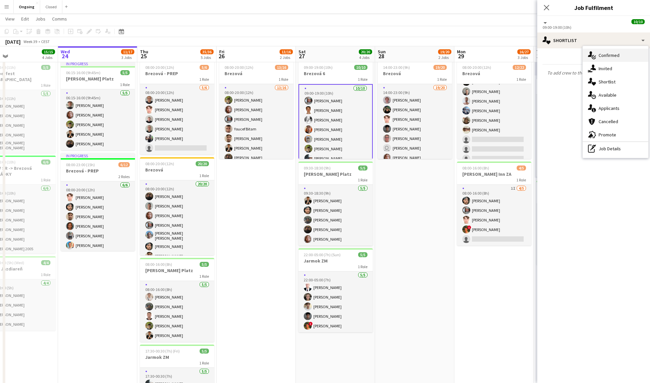
click at [601, 55] on span "Confirmed" at bounding box center [608, 55] width 21 height 6
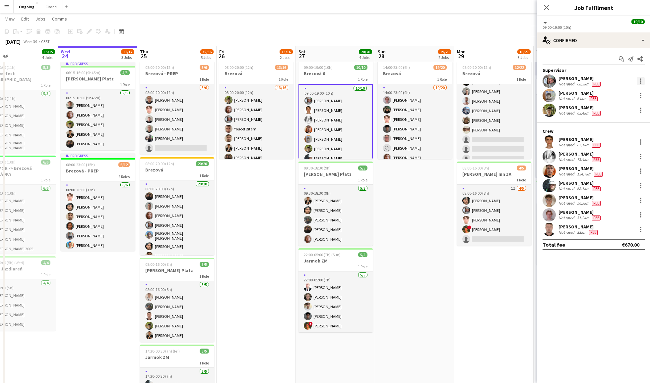
click at [638, 82] on div at bounding box center [640, 81] width 8 height 8
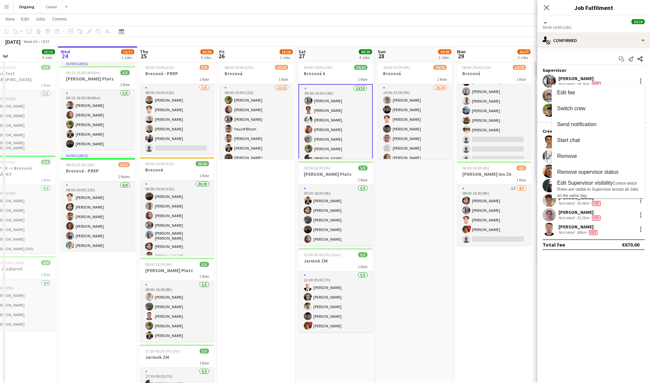
click at [594, 52] on div at bounding box center [325, 191] width 650 height 383
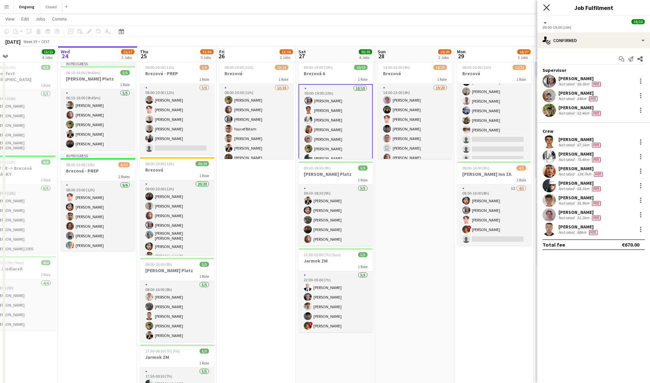
click at [548, 9] on icon at bounding box center [546, 7] width 6 height 6
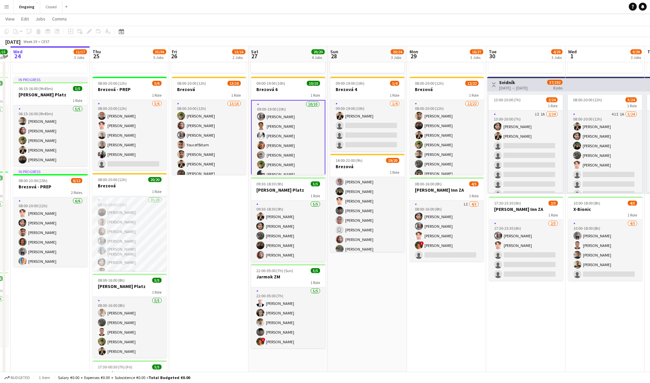
scroll to position [0, 217]
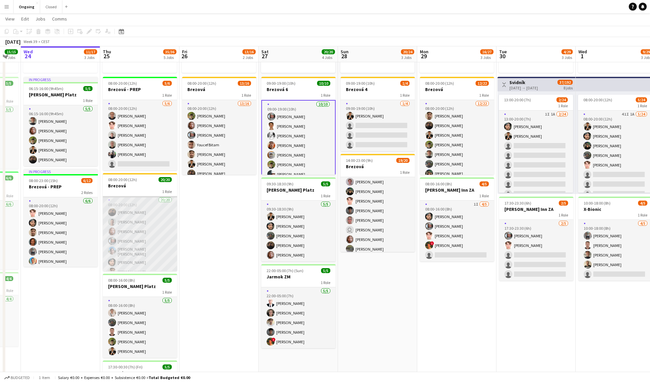
click at [154, 227] on app-card-role "20/20 08:00-20:00 (12h) [PERSON_NAME] [PERSON_NAME] [PERSON_NAME] [PERSON_NAME]…" at bounding box center [140, 300] width 74 height 207
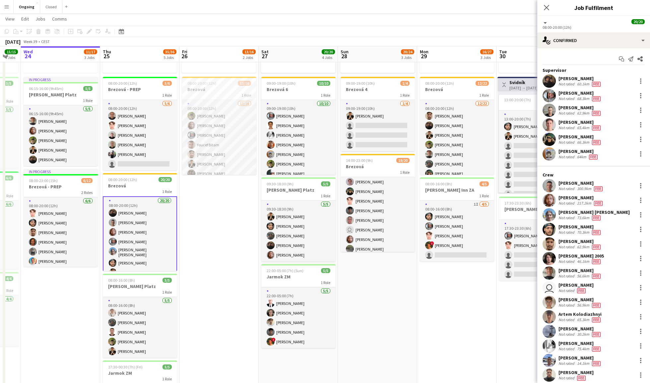
scroll to position [0, 0]
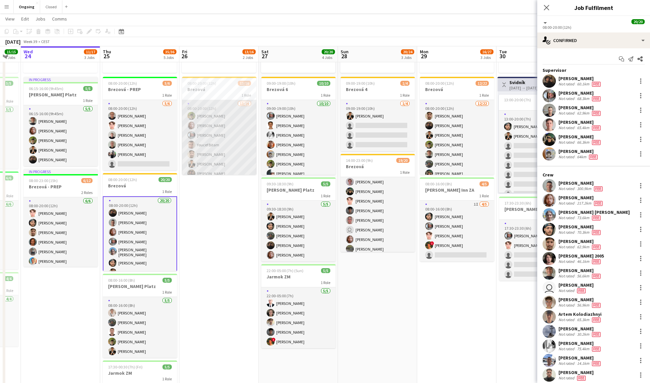
click at [222, 143] on app-card-role "13/16 08:00-20:00 (12h) [PERSON_NAME] [PERSON_NAME] [PERSON_NAME] [PERSON_NAME]…" at bounding box center [219, 183] width 74 height 167
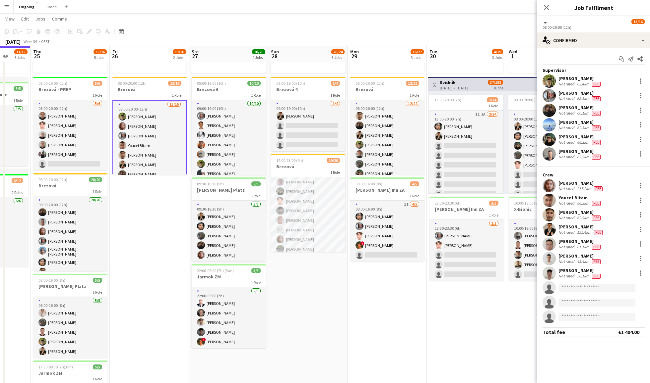
scroll to position [0, 287]
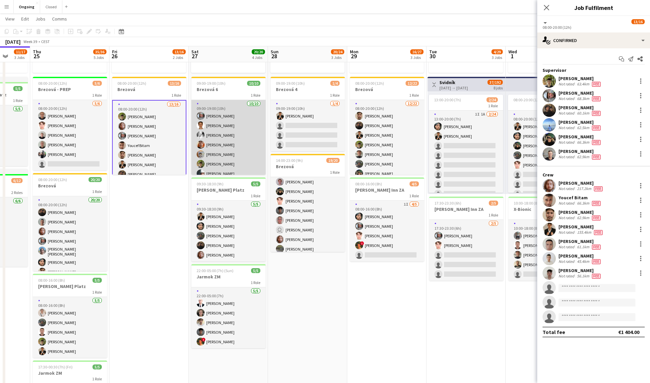
click at [226, 125] on app-card-role "[DATE] 09:00-19:00 (10h) [PERSON_NAME] [PERSON_NAME] [PERSON_NAME] [PERSON_NAME…" at bounding box center [228, 154] width 74 height 109
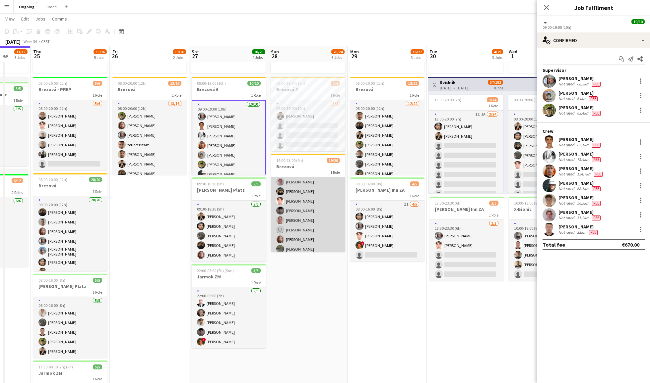
click at [313, 186] on app-card-role "19/20 14:00-23:00 (9h) [PERSON_NAME] [PERSON_NAME] [PERSON_NAME] [PERSON_NAME] …" at bounding box center [308, 269] width 74 height 207
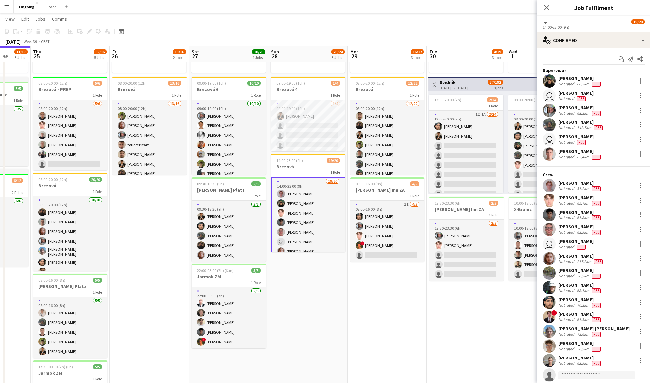
scroll to position [0, 0]
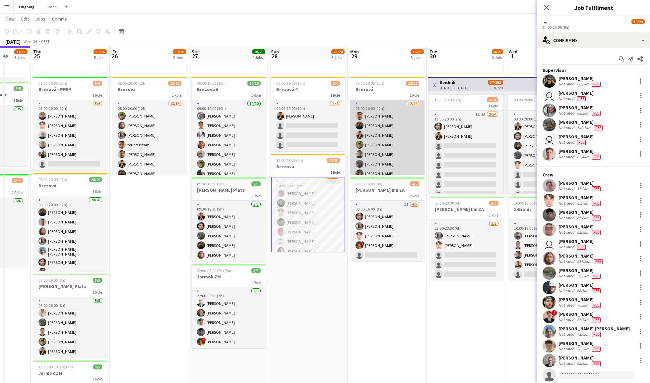
click at [384, 136] on app-card-role "[DATE] 08:00-20:00 (12h) [PERSON_NAME] Cely [PERSON_NAME] [PERSON_NAME] [PERSON…" at bounding box center [387, 212] width 74 height 224
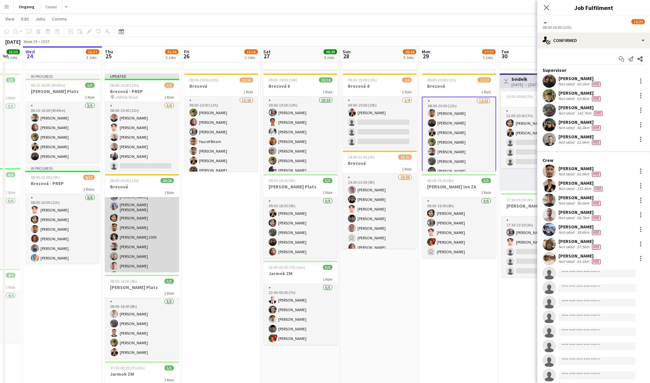
scroll to position [46, 0]
click at [127, 228] on app-card-role "20/20 08:00-20:00 (12h) [PERSON_NAME] [PERSON_NAME] [PERSON_NAME] [PERSON_NAME]…" at bounding box center [142, 254] width 74 height 207
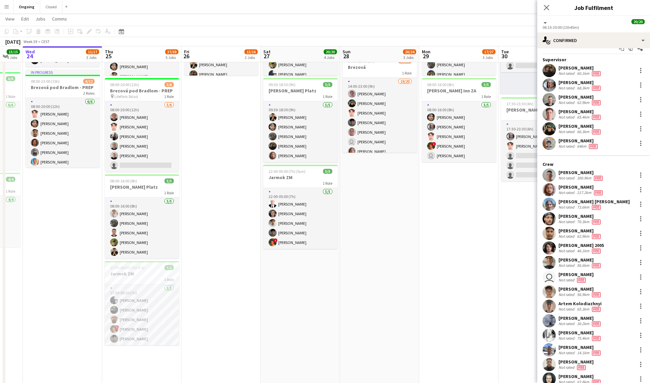
scroll to position [0, 229]
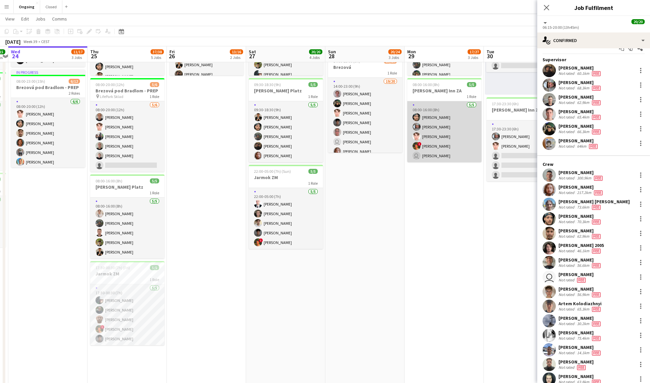
click at [467, 143] on app-card-role "[DATE] 08:00-16:00 (8h) [PERSON_NAME] [PERSON_NAME] Heorhii Dubovyi ! [PERSON_N…" at bounding box center [444, 131] width 74 height 61
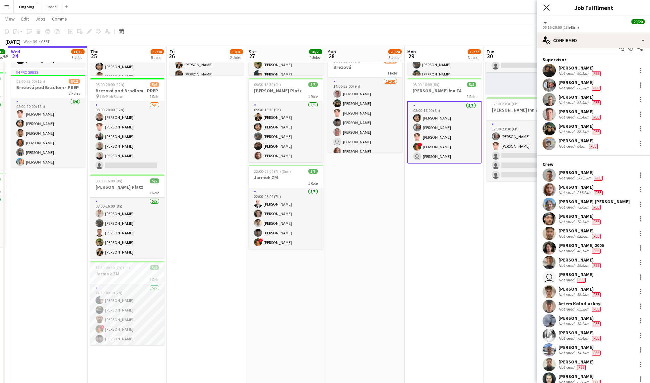
click at [548, 7] on icon "Close pop-in" at bounding box center [546, 7] width 6 height 6
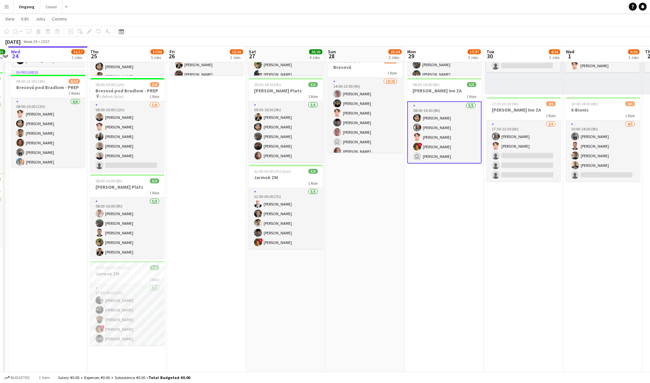
click at [446, 111] on app-card-role "[DATE] 08:00-16:00 (8h) [PERSON_NAME] [PERSON_NAME] Heorhii Dubovyi ! [PERSON_N…" at bounding box center [444, 132] width 74 height 62
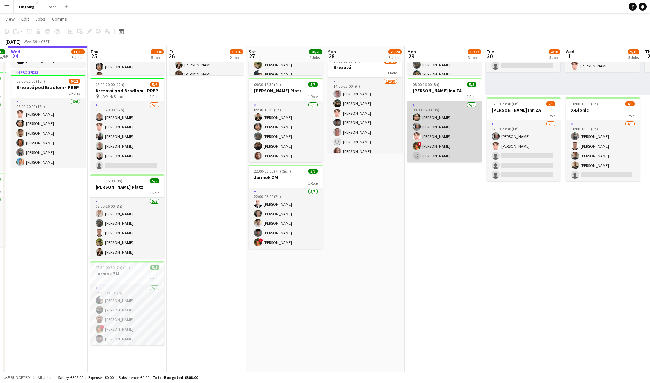
click at [439, 136] on app-card-role "[DATE] 08:00-16:00 (8h) [PERSON_NAME] [PERSON_NAME] Heorhii Dubovyi ! [PERSON_N…" at bounding box center [444, 131] width 74 height 61
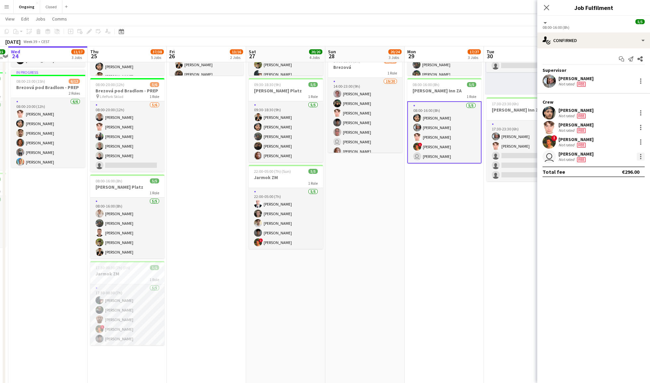
click at [640, 158] on div at bounding box center [640, 158] width 1 height 1
click at [627, 168] on span "Edit fee" at bounding box center [618, 168] width 41 height 6
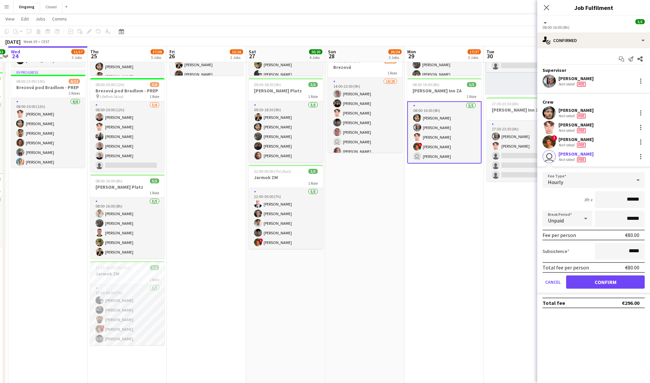
click at [551, 6] on div "Close pop-in" at bounding box center [546, 7] width 19 height 15
click at [547, 6] on icon "Close pop-in" at bounding box center [546, 7] width 6 height 6
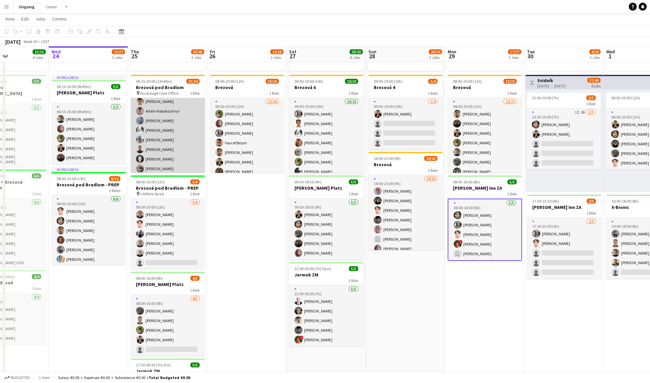
scroll to position [146, 0]
click at [180, 141] on app-card-role "21/24 06:15-20:00 (13h45m) [PERSON_NAME] [PERSON_NAME] [PERSON_NAME] [PERSON_NA…" at bounding box center [168, 75] width 74 height 246
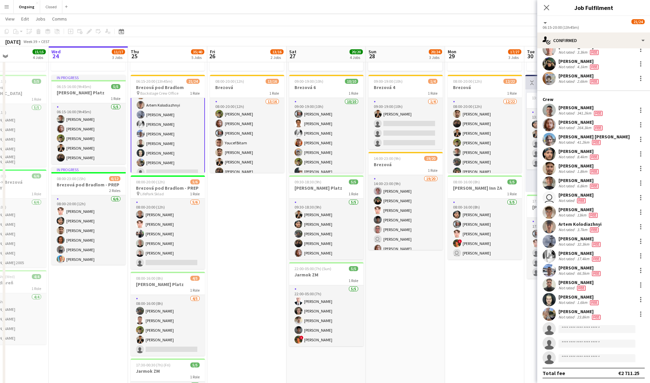
scroll to position [75, 0]
click at [640, 300] on div at bounding box center [640, 301] width 8 height 8
click at [548, 8] on div at bounding box center [325, 191] width 650 height 383
click at [546, 8] on icon at bounding box center [546, 7] width 6 height 6
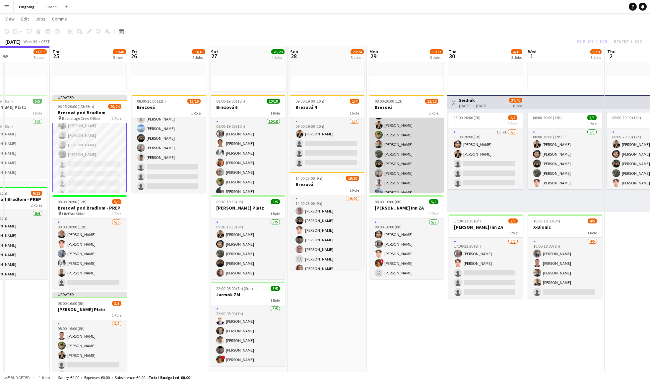
scroll to position [27, 0]
click at [408, 158] on app-card-role "[DATE] 08:00-20:00 (12h) [PERSON_NAME] Cely [PERSON_NAME] [PERSON_NAME] [PERSON…" at bounding box center [406, 203] width 74 height 224
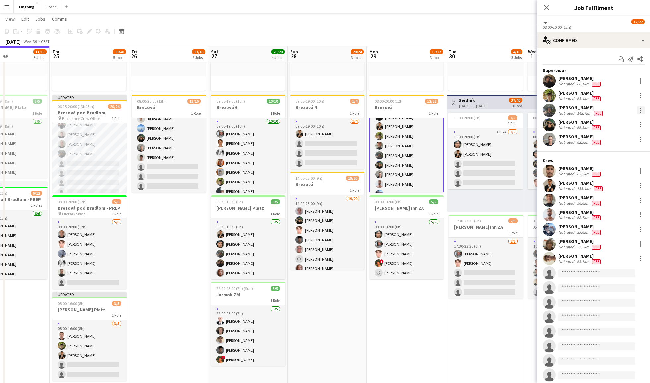
click at [639, 110] on div at bounding box center [640, 110] width 8 height 8
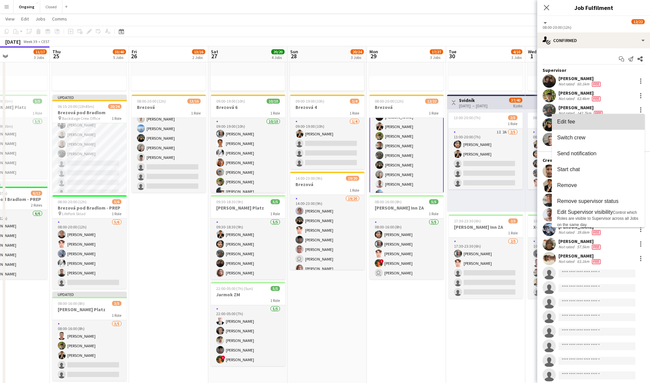
click at [609, 122] on span "Edit fee" at bounding box center [598, 122] width 82 height 6
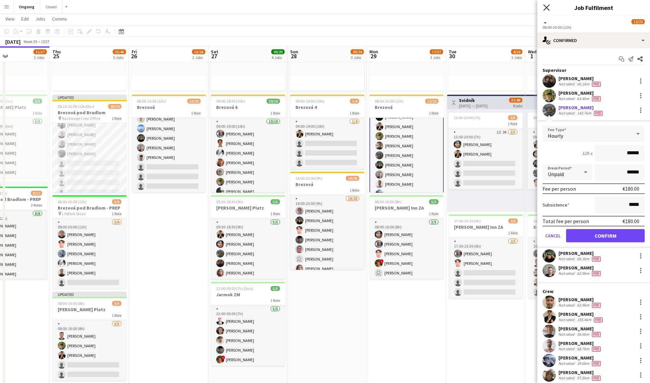
click at [546, 6] on icon "Close pop-in" at bounding box center [546, 7] width 6 height 6
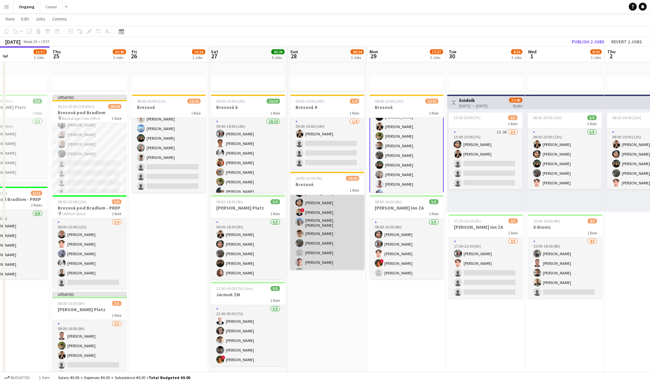
scroll to position [126, 0]
click at [328, 233] on app-card-role "19/20 14:00-23:00 (9h) [PERSON_NAME] [PERSON_NAME] [PERSON_NAME] [PERSON_NAME] …" at bounding box center [327, 172] width 74 height 207
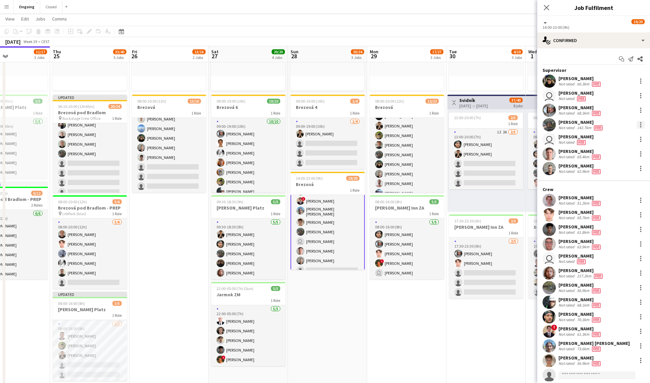
click at [641, 122] on div at bounding box center [640, 125] width 8 height 8
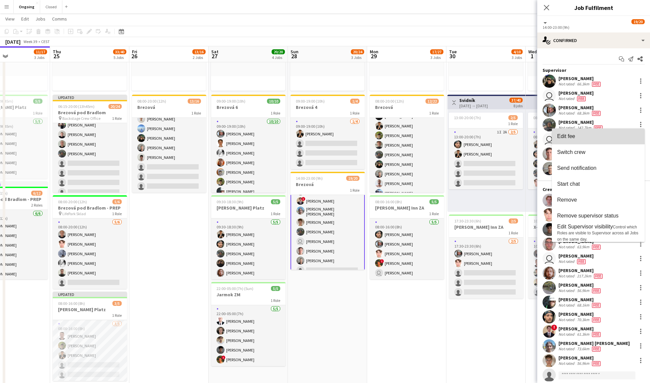
click at [597, 141] on button "Edit fee" at bounding box center [598, 137] width 93 height 16
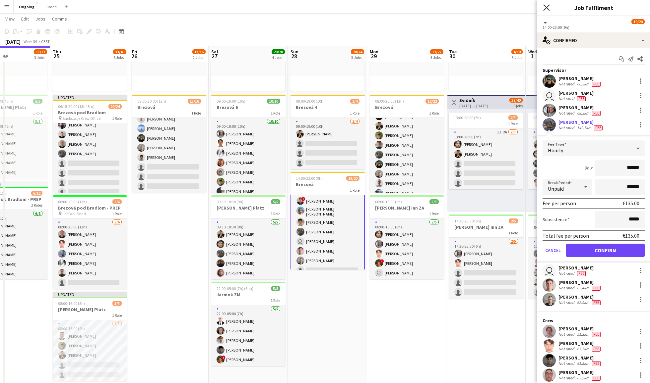
click at [546, 6] on icon "Close pop-in" at bounding box center [546, 7] width 6 height 6
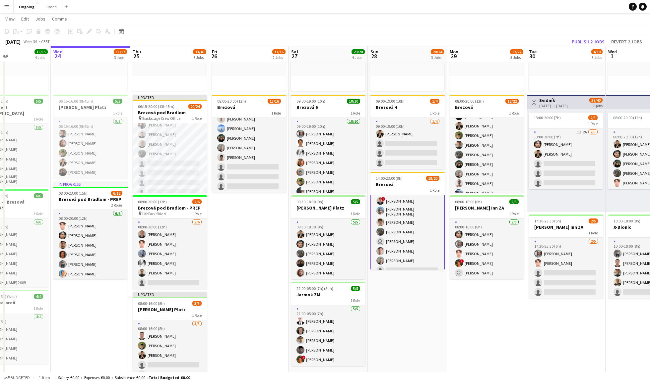
scroll to position [0, 181]
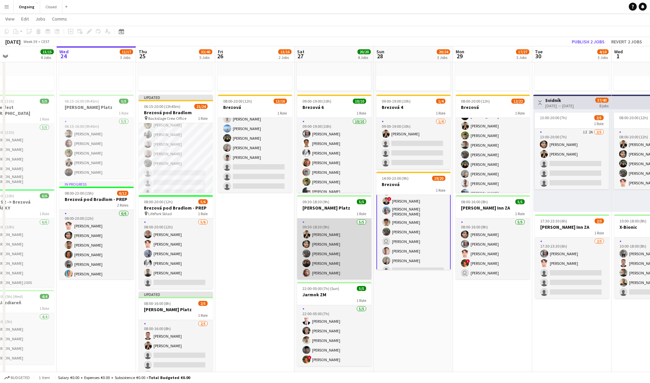
click at [339, 269] on app-card-role "[DATE] 09:30-18:30 (9h) [PERSON_NAME] [PERSON_NAME] [PERSON_NAME] [PERSON_NAME]…" at bounding box center [334, 249] width 74 height 61
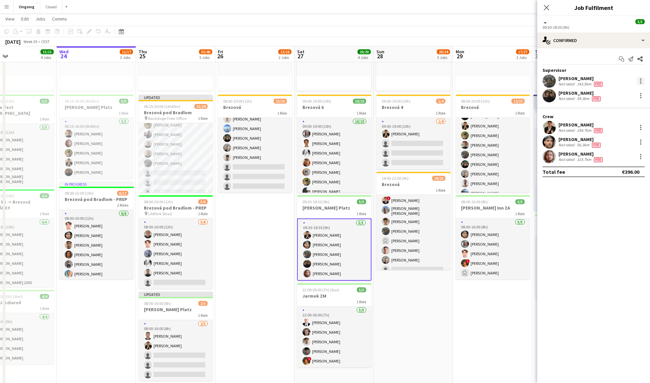
click at [639, 79] on div at bounding box center [640, 81] width 8 height 8
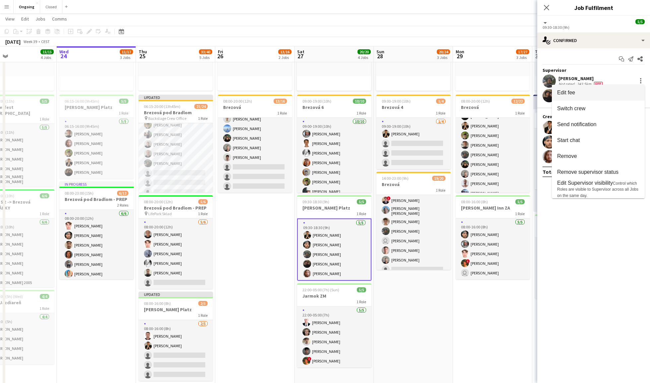
click at [601, 88] on button "Edit fee" at bounding box center [598, 93] width 93 height 16
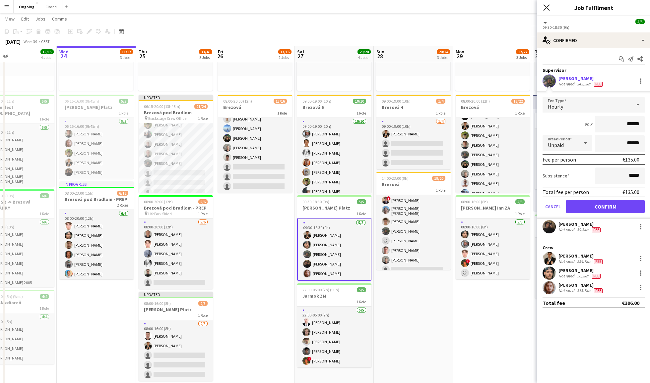
click at [545, 10] on icon "Close pop-in" at bounding box center [546, 7] width 6 height 6
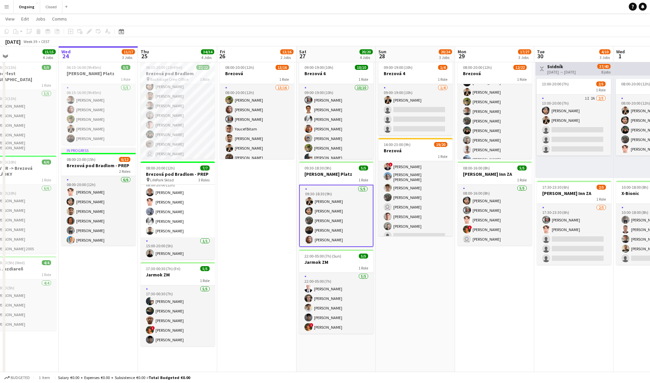
scroll to position [119, 0]
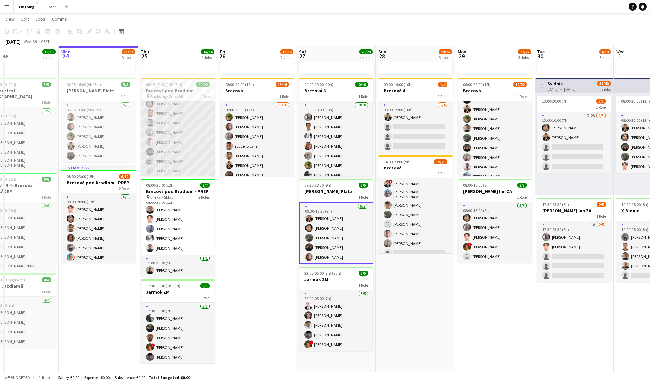
click at [194, 141] on app-card-role "22/22 06:15-20:00 (13h45m) [PERSON_NAME] [PERSON_NAME] [PERSON_NAME] [PERSON_NA…" at bounding box center [178, 151] width 74 height 226
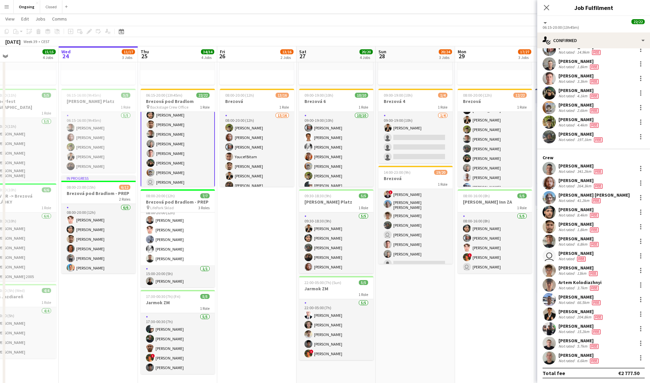
scroll to position [46, 0]
click at [640, 169] on div at bounding box center [640, 169] width 1 height 1
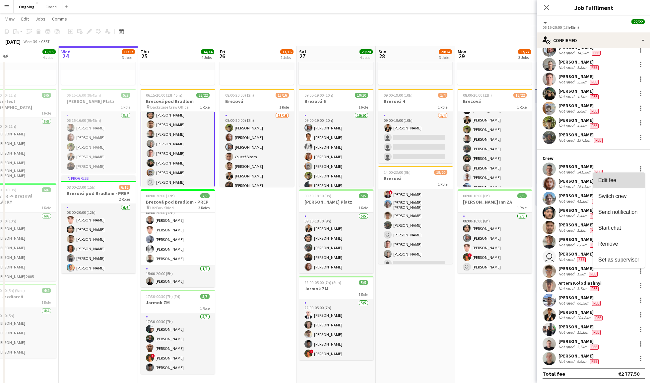
click at [624, 178] on span "Edit fee" at bounding box center [618, 181] width 41 height 6
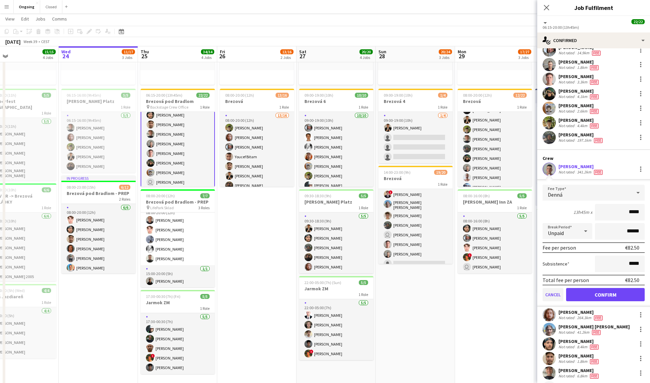
click at [557, 292] on button "Cancel" at bounding box center [552, 294] width 21 height 13
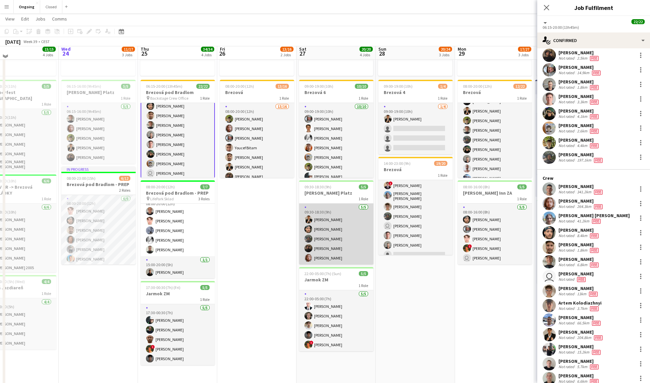
scroll to position [108, 0]
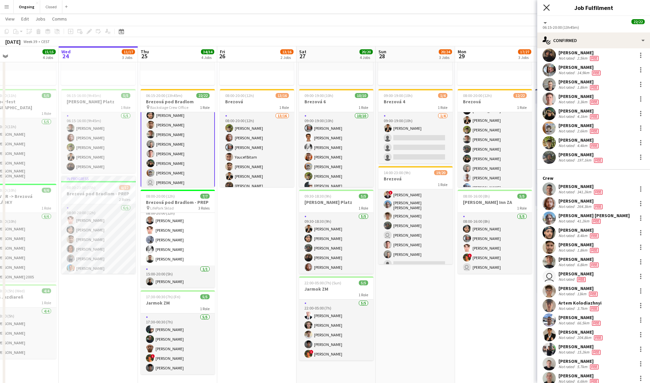
click at [549, 8] on icon "Close pop-in" at bounding box center [546, 7] width 6 height 6
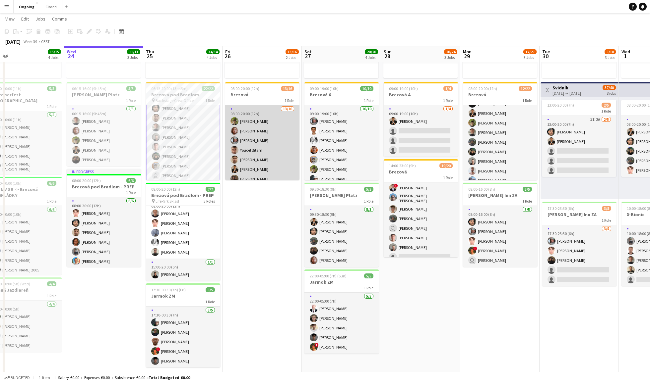
scroll to position [0, 0]
click at [270, 141] on app-card-role "13/16 08:00-20:00 (12h) [PERSON_NAME] [PERSON_NAME] [PERSON_NAME] [PERSON_NAME]…" at bounding box center [262, 188] width 74 height 167
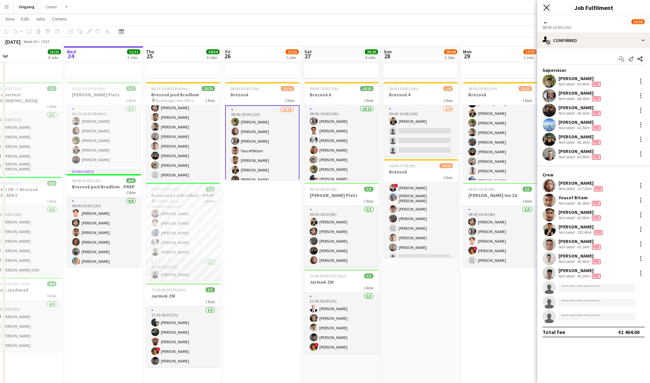
click at [547, 10] on icon "Close pop-in" at bounding box center [546, 7] width 6 height 6
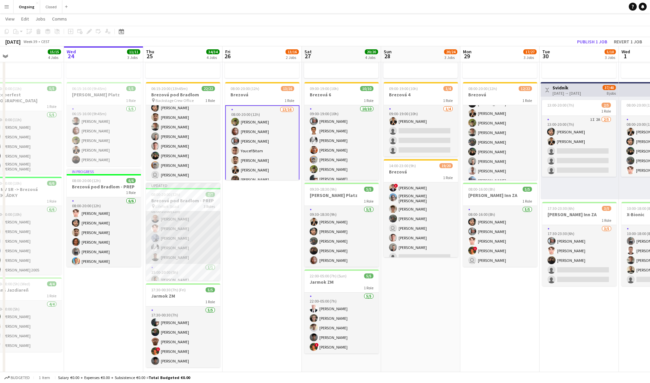
click at [177, 240] on app-card-role "[DATE] 08:00-20:00 (12h) [PERSON_NAME] [PERSON_NAME] [PERSON_NAME] [PERSON_NAME]" at bounding box center [183, 233] width 74 height 61
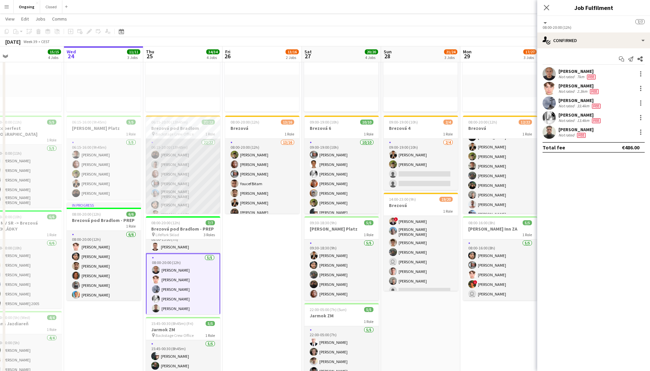
scroll to position [8, 0]
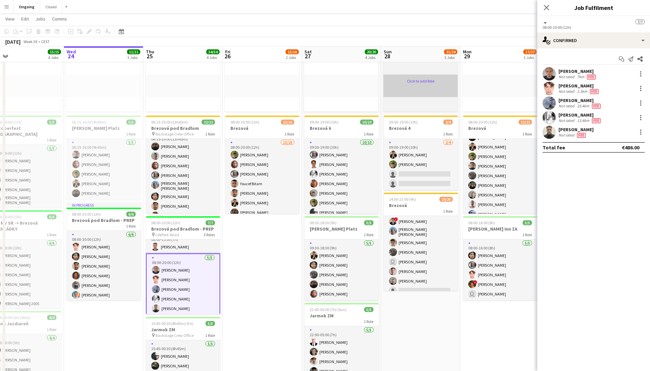
click at [452, 78] on app-card-role-placeholder "Click to add Role" at bounding box center [420, 86] width 74 height 23
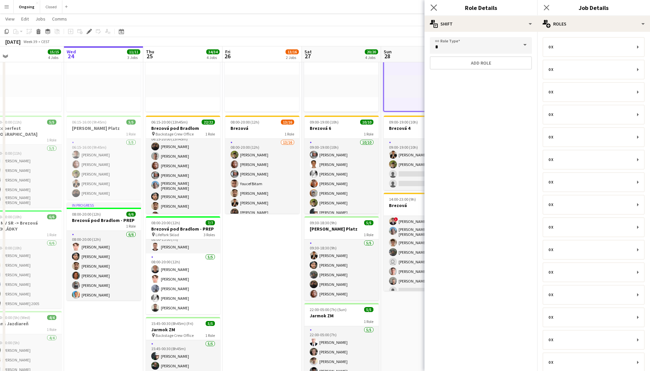
click at [430, 6] on icon "Close pop-in" at bounding box center [433, 7] width 6 height 6
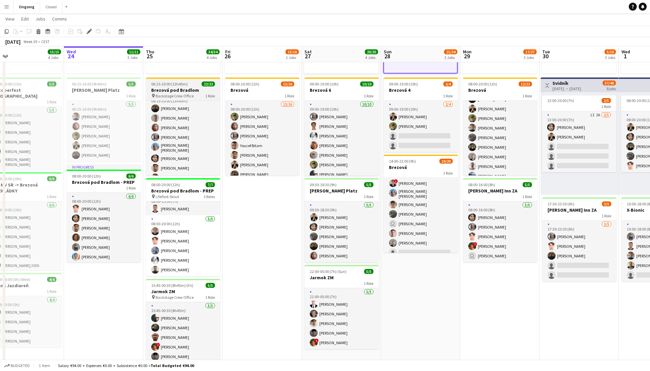
click at [184, 87] on h3 "Brezová pod Bradlom" at bounding box center [183, 90] width 74 height 6
